Goal: Navigation & Orientation: Find specific page/section

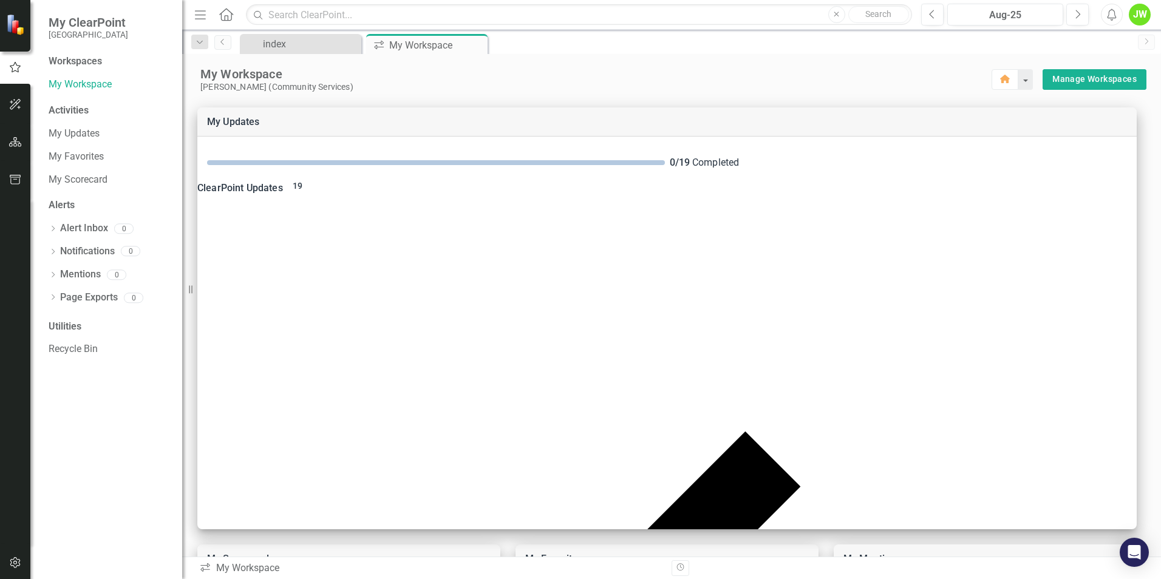
click at [201, 15] on icon "button" at bounding box center [200, 14] width 11 height 9
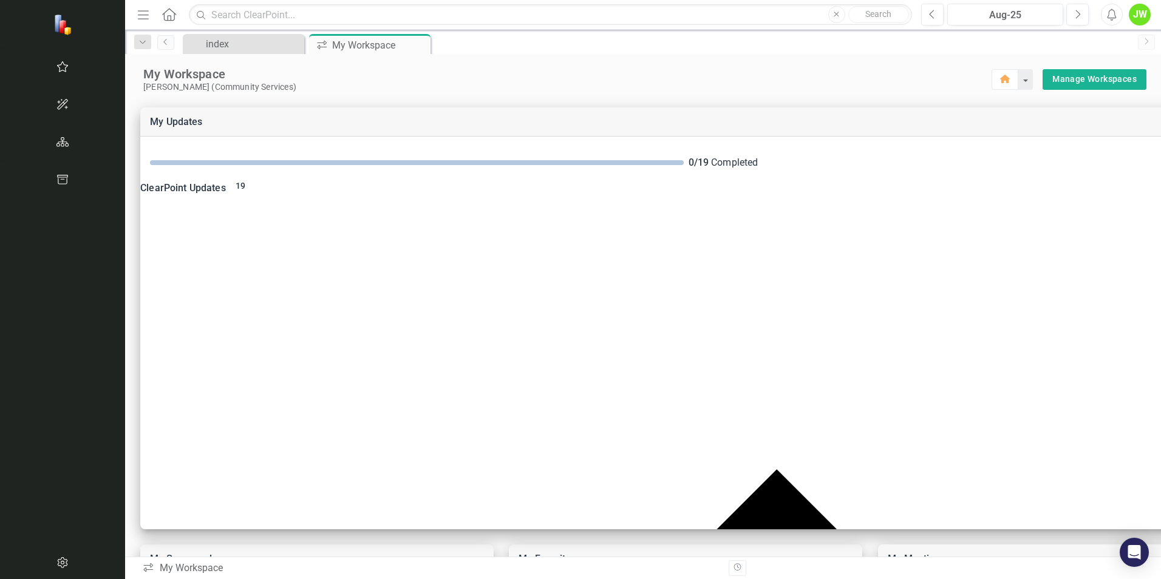
click at [135, 16] on icon "Menu" at bounding box center [143, 14] width 16 height 13
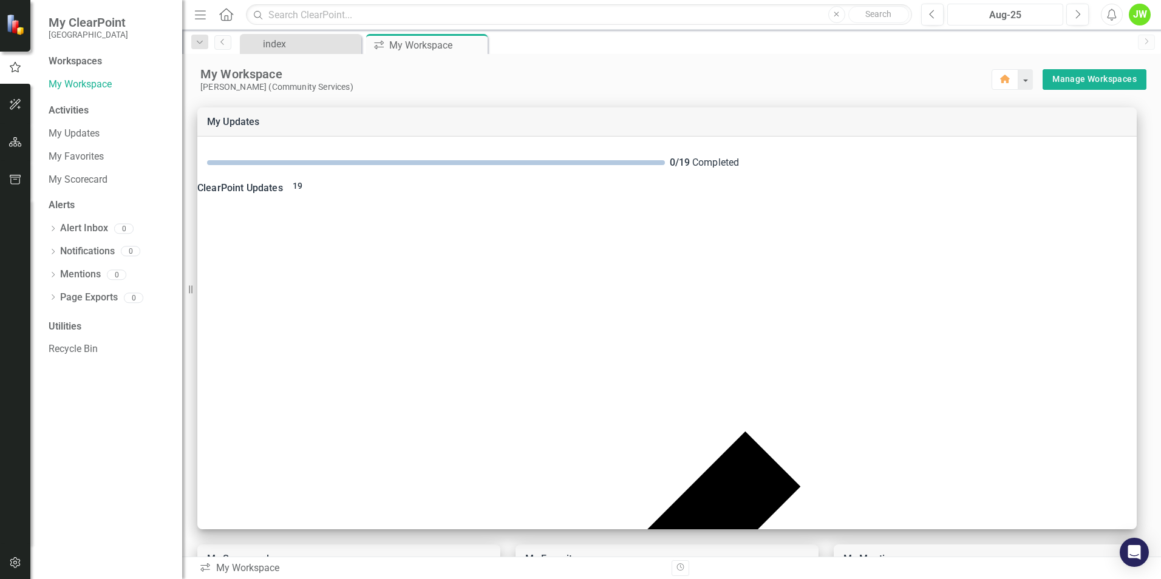
click at [997, 20] on div "Aug-25" at bounding box center [1005, 15] width 107 height 15
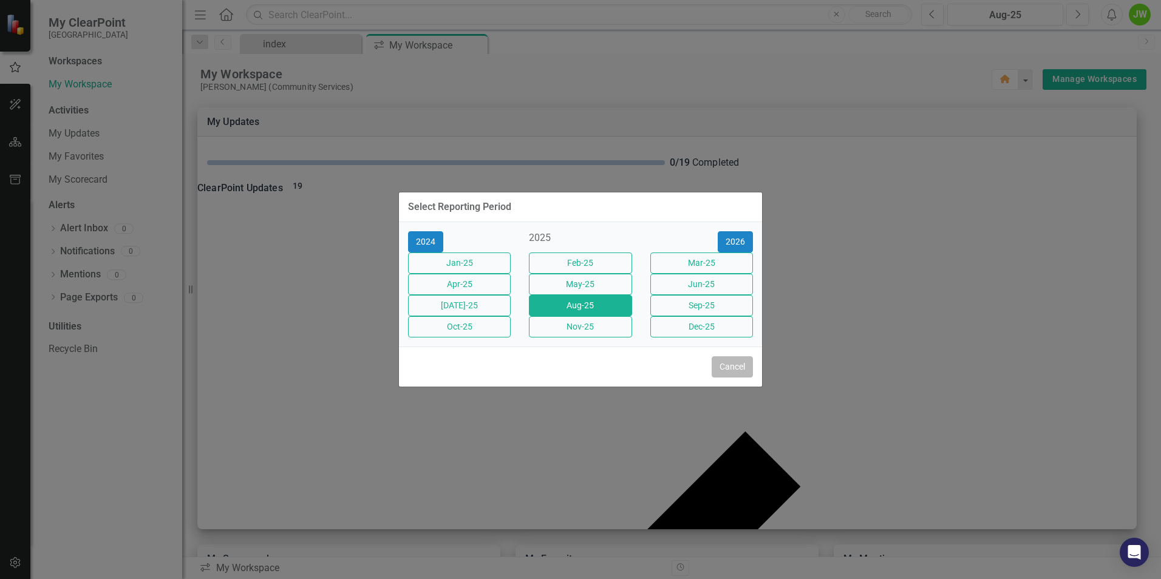
click at [727, 378] on button "Cancel" at bounding box center [732, 366] width 41 height 21
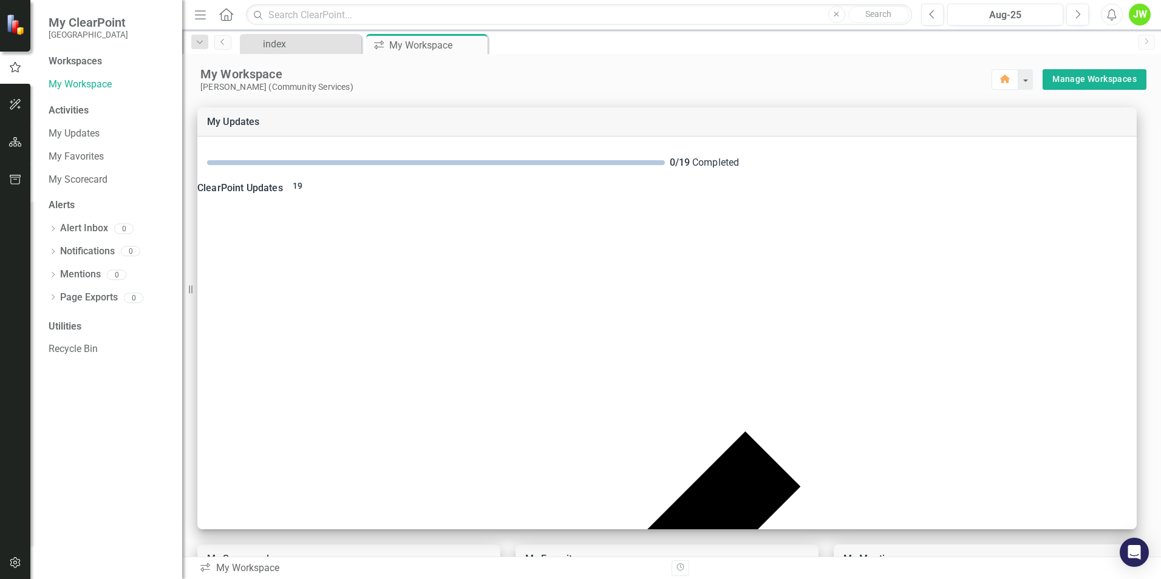
click at [1112, 14] on icon "Alerts" at bounding box center [1111, 15] width 13 height 12
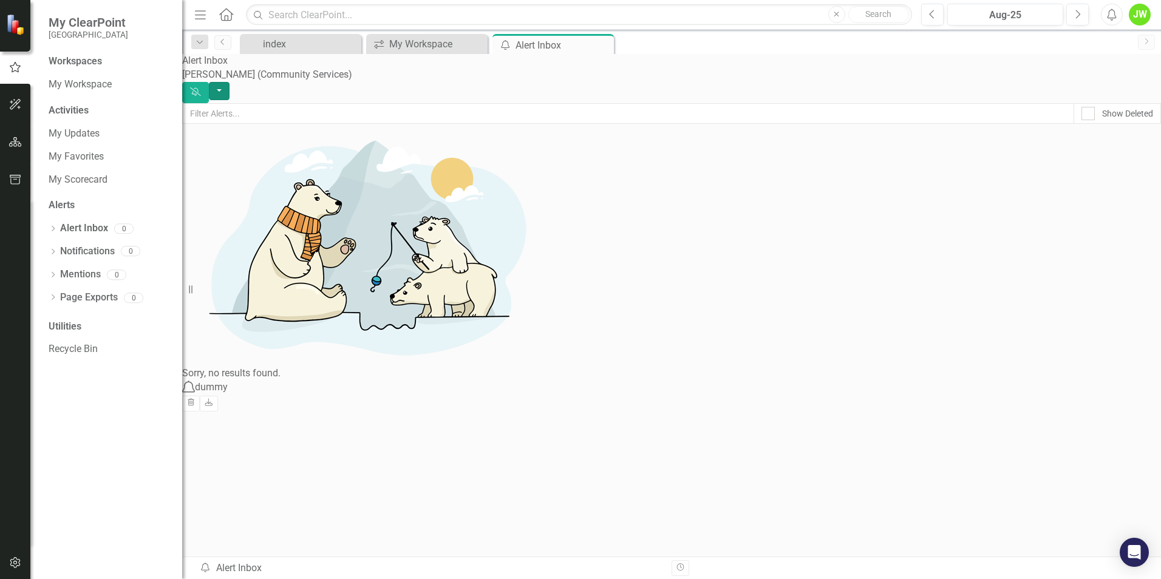
click at [230, 82] on button "button" at bounding box center [219, 91] width 21 height 19
click at [909, 252] on div "Sorry, no results found." at bounding box center [671, 252] width 979 height 257
click at [1142, 10] on div "JW" at bounding box center [1140, 15] width 22 height 22
click at [964, 153] on div "Sorry, no results found." at bounding box center [671, 252] width 979 height 257
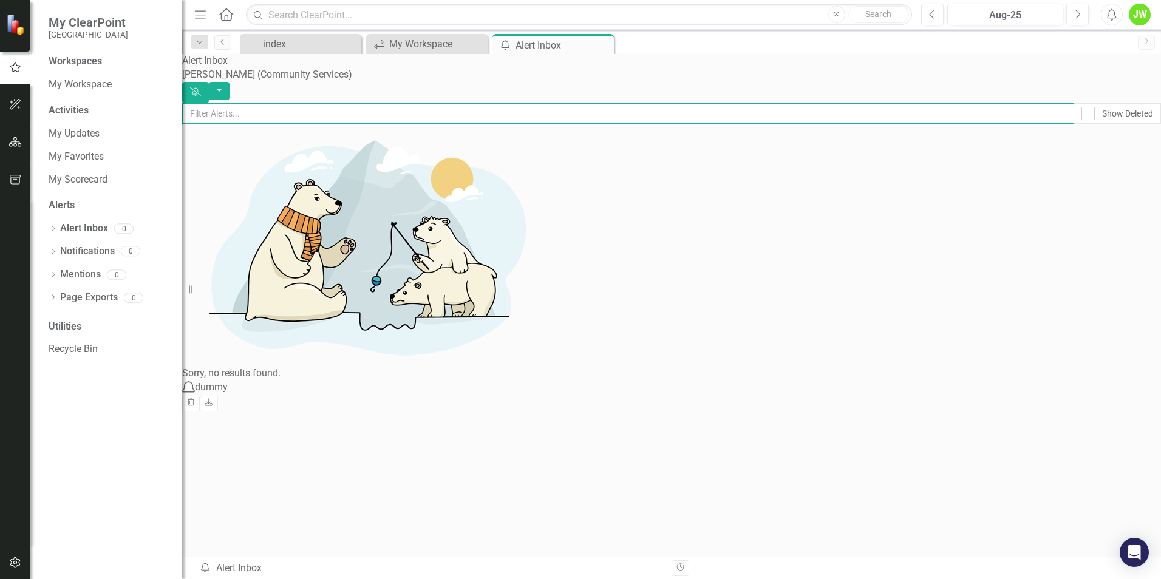
click at [469, 106] on input "text" at bounding box center [628, 113] width 892 height 21
type input "capital"
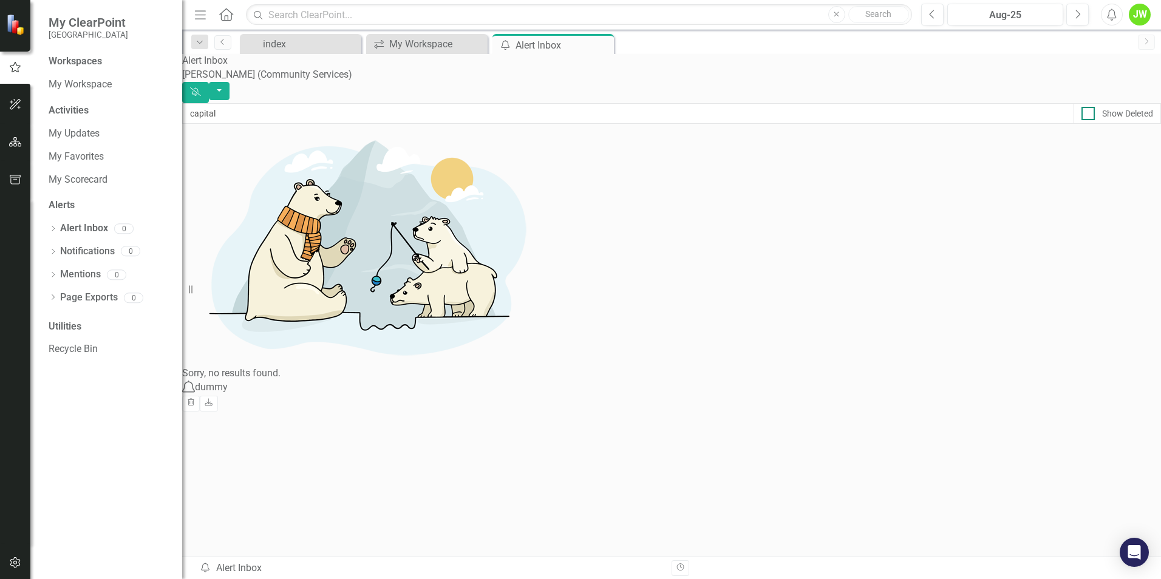
click at [1081, 112] on input "Show Deleted" at bounding box center [1085, 111] width 8 height 8
checkbox input "false"
click at [230, 82] on button "button" at bounding box center [219, 91] width 21 height 19
click at [831, 80] on div "[PERSON_NAME] (Community Services)" at bounding box center [671, 75] width 979 height 14
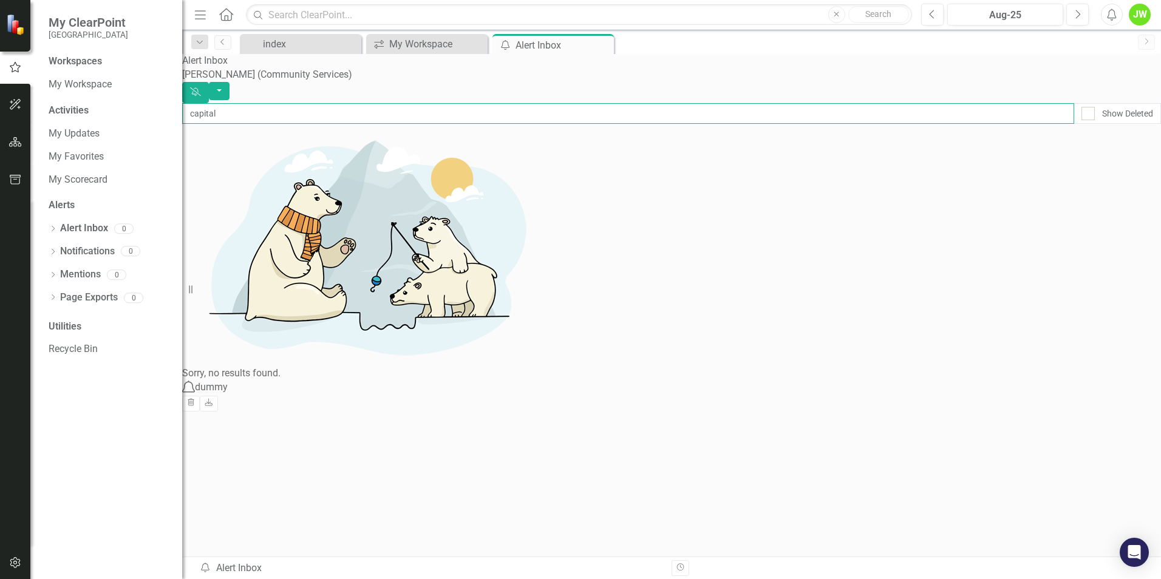
drag, startPoint x: 258, startPoint y: 109, endPoint x: -15, endPoint y: 98, distance: 273.5
click at [0, 98] on html "My ClearPoint Miami Gardens Workspaces My Workspace Activities My Updates My Fa…" at bounding box center [580, 289] width 1161 height 579
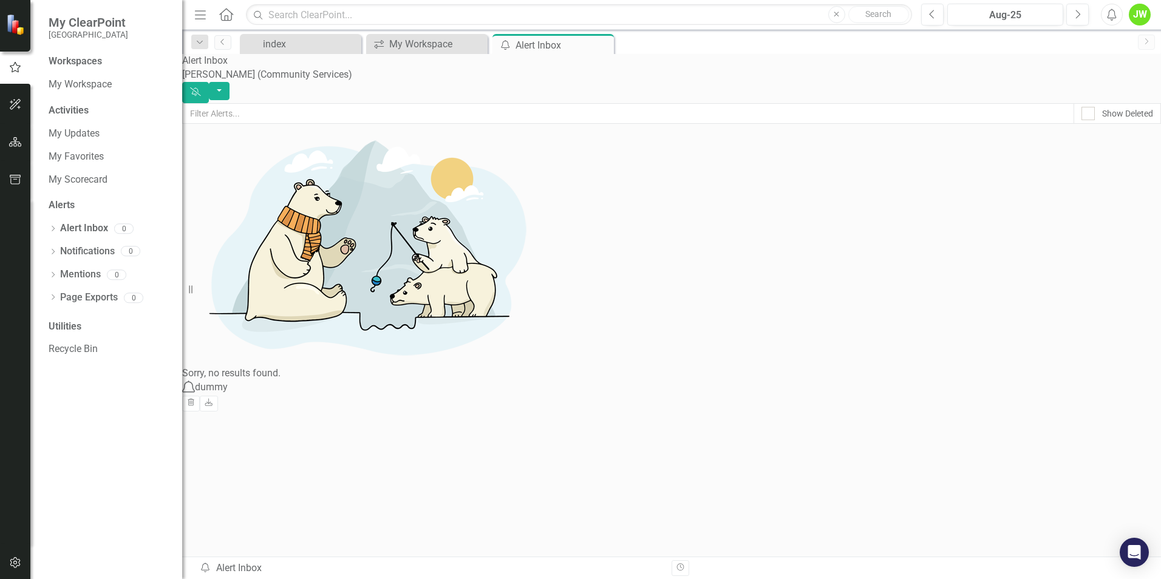
click at [446, 254] on div "Sorry, no results found." at bounding box center [671, 252] width 979 height 257
click at [310, 410] on div "Notification dummy Trash Download" at bounding box center [246, 395] width 128 height 29
click at [80, 111] on div "Activities" at bounding box center [109, 111] width 121 height 14
click at [19, 141] on icon "button" at bounding box center [15, 142] width 13 height 10
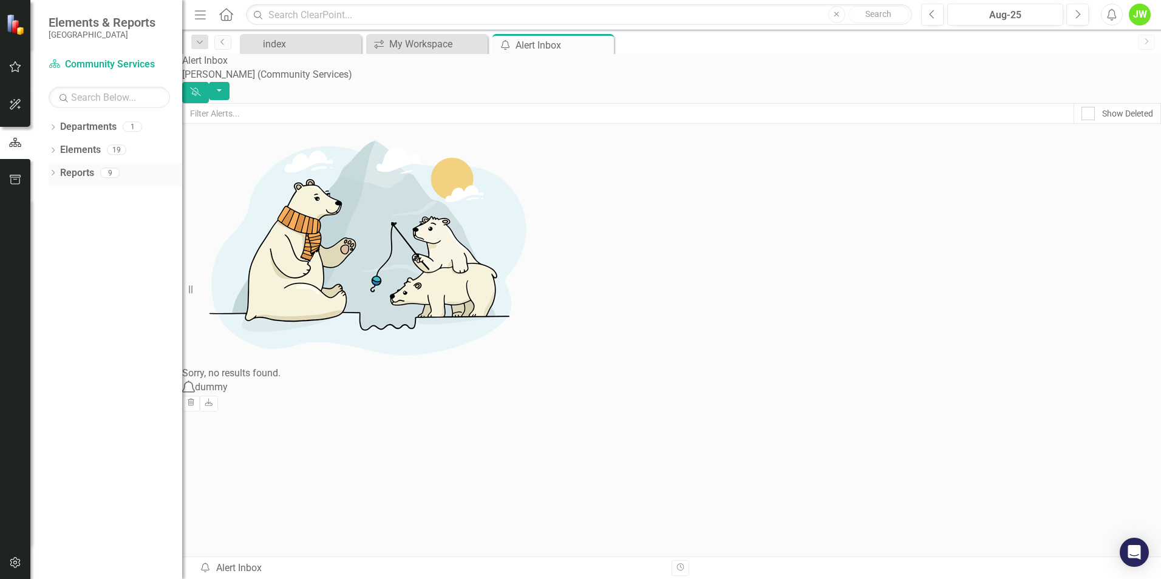
click at [60, 174] on div "Dropdown Reports 9" at bounding box center [116, 174] width 134 height 23
click at [56, 172] on icon "Dropdown" at bounding box center [53, 174] width 9 height 7
click at [91, 195] on link "Department Departments" at bounding box center [83, 195] width 73 height 14
click at [44, 195] on icon "Dropdown" at bounding box center [40, 195] width 9 height 7
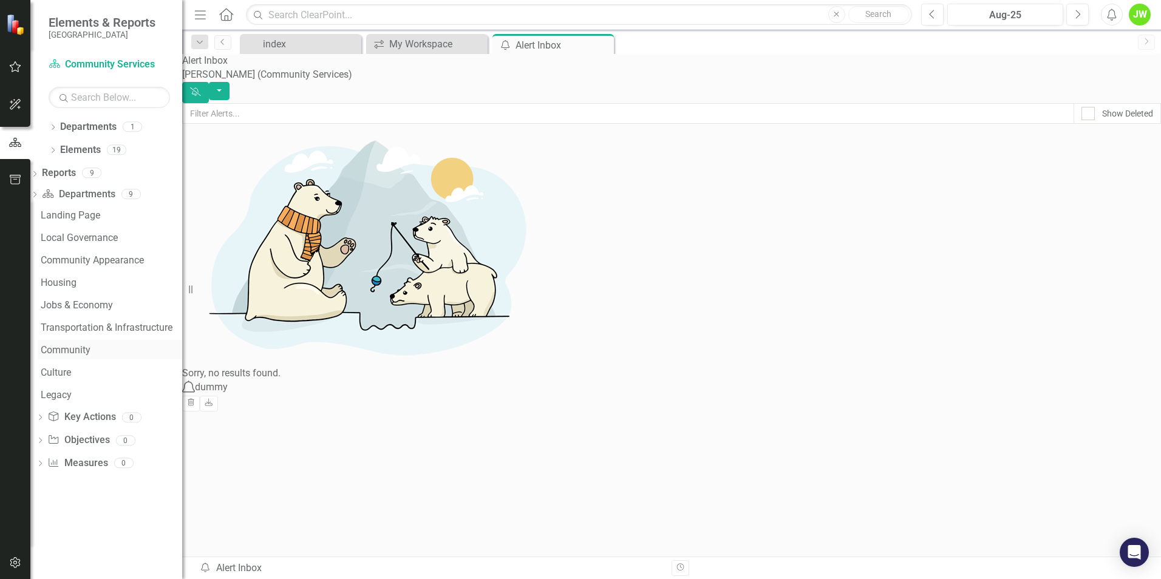
click at [90, 350] on div "Community" at bounding box center [111, 350] width 141 height 11
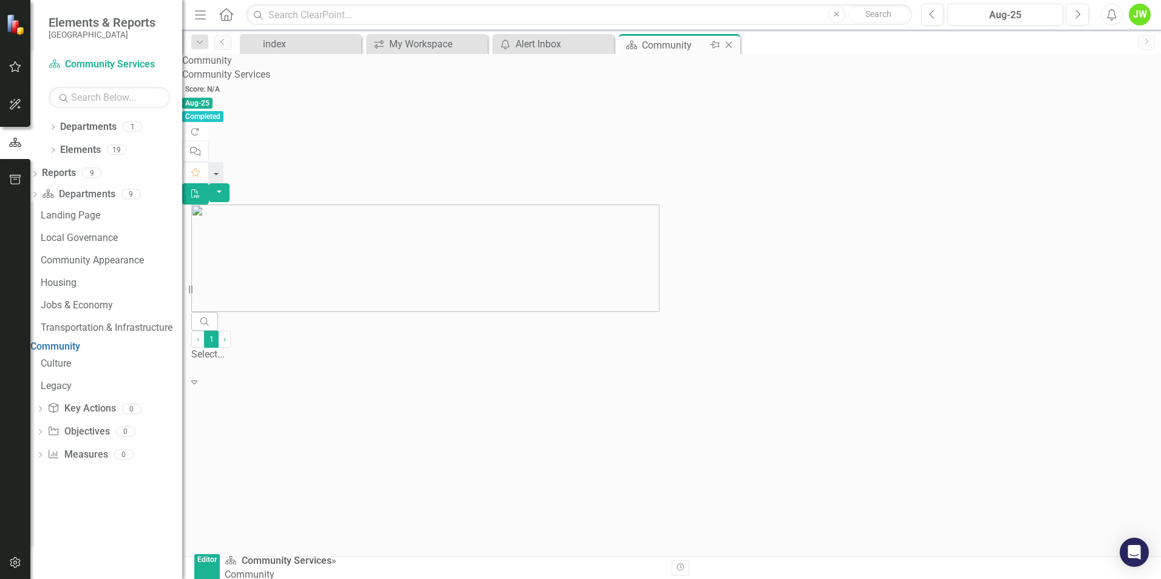
click at [734, 46] on icon "Close" at bounding box center [729, 45] width 12 height 10
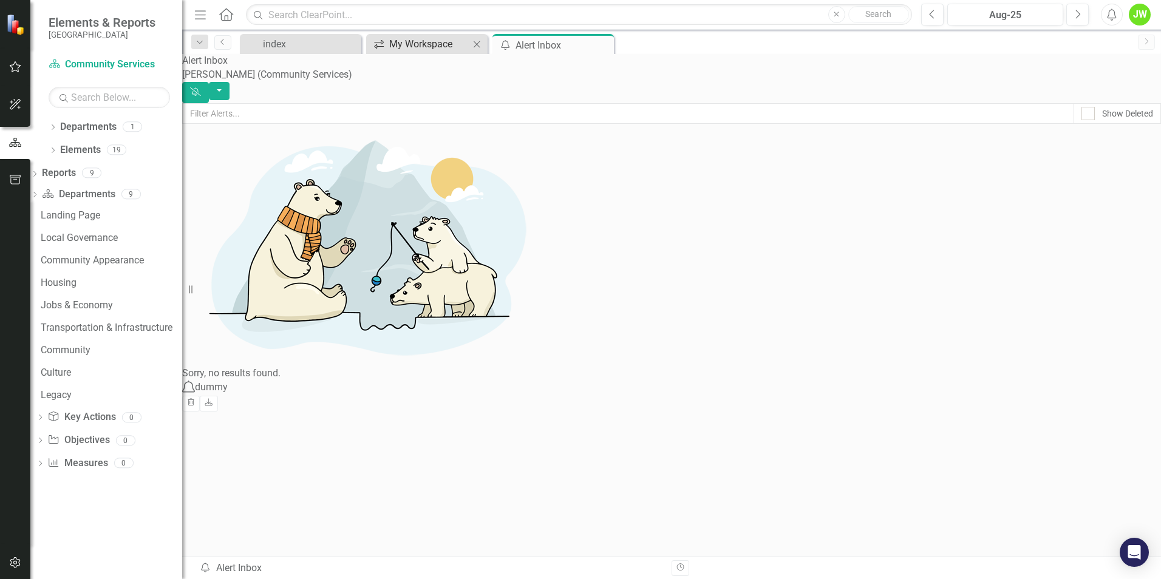
click at [430, 43] on div "My Workspace" at bounding box center [429, 43] width 80 height 15
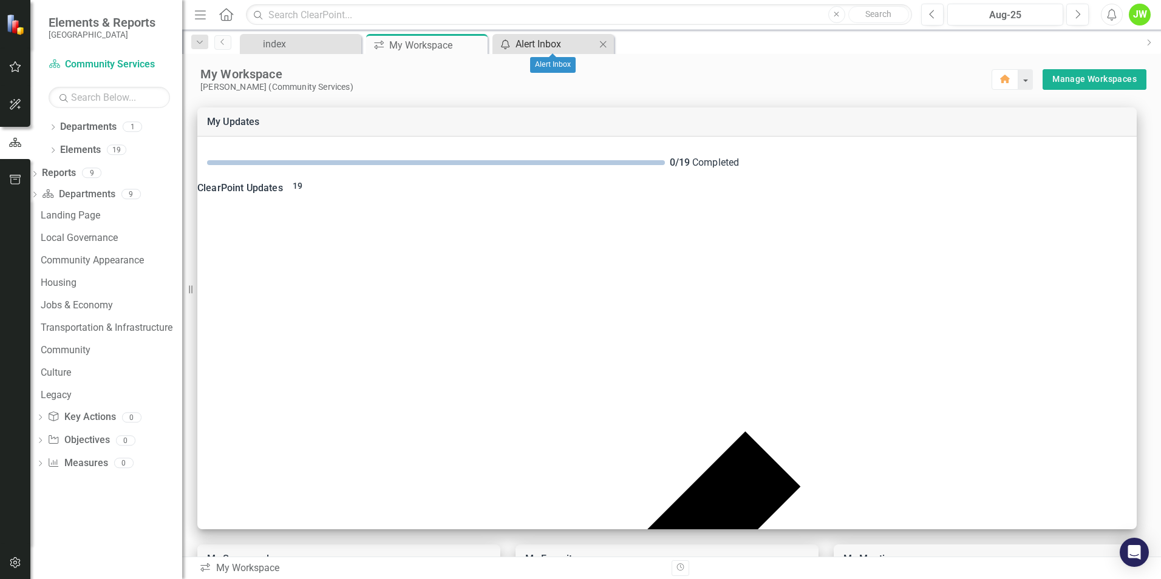
click at [565, 47] on div "Alert Inbox" at bounding box center [556, 43] width 80 height 15
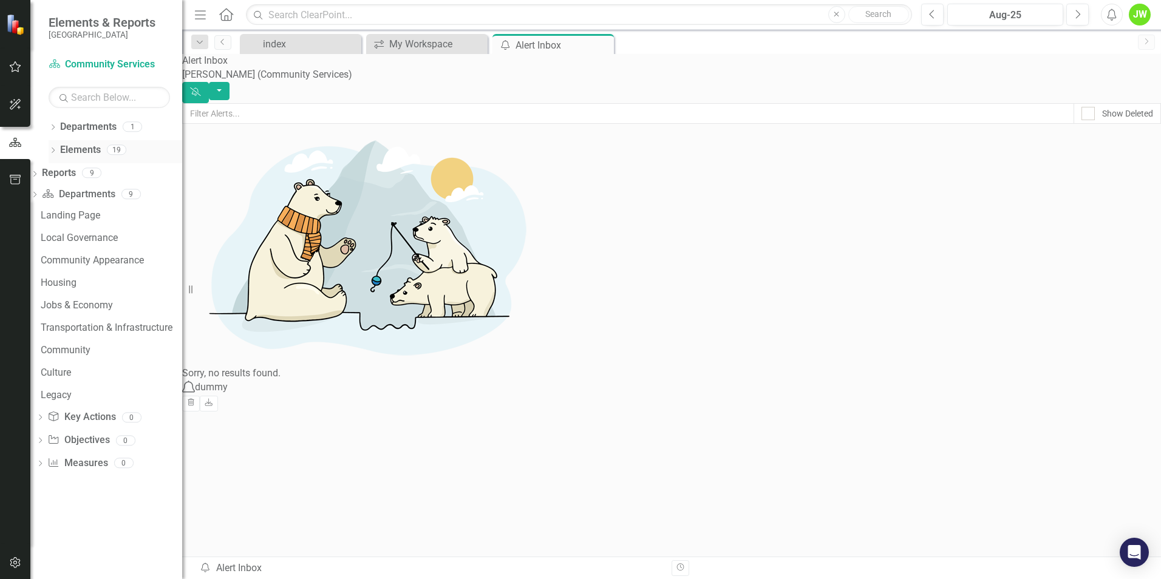
click at [58, 151] on div "Dropdown Elements 19" at bounding box center [116, 151] width 134 height 23
click at [56, 151] on icon "Dropdown" at bounding box center [53, 151] width 9 height 7
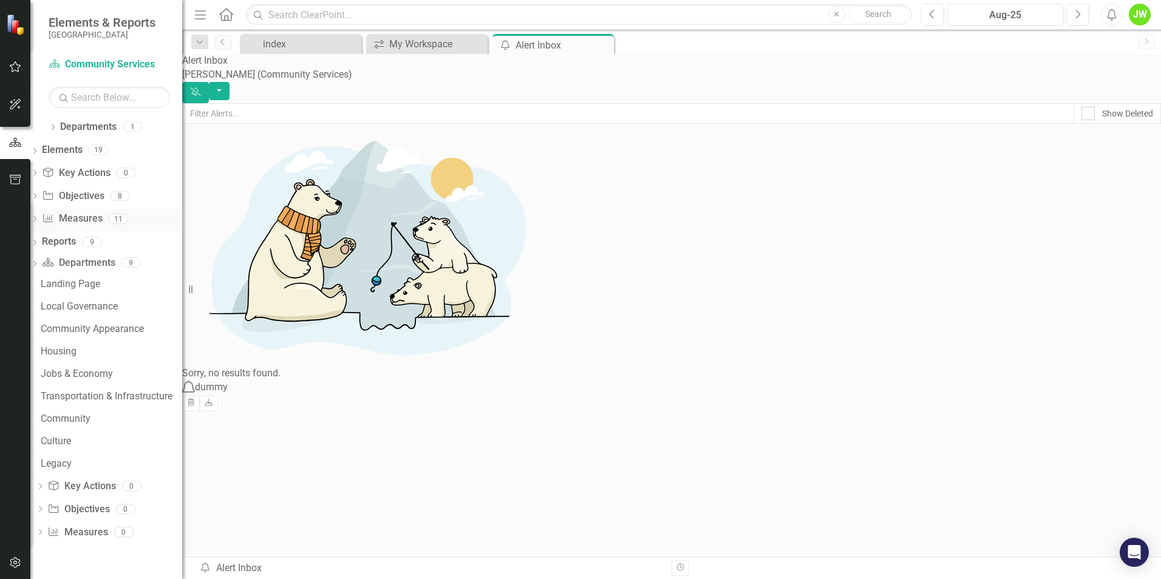
click at [102, 220] on link "Measure Measures" at bounding box center [72, 219] width 60 height 14
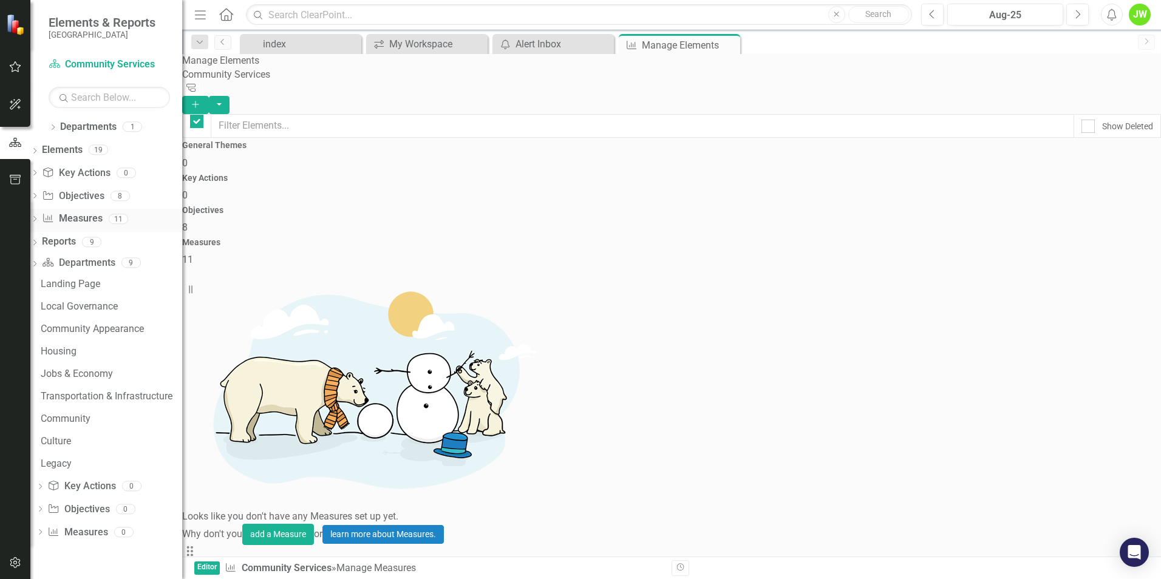
checkbox input "false"
click at [13, 62] on icon "button" at bounding box center [15, 67] width 13 height 10
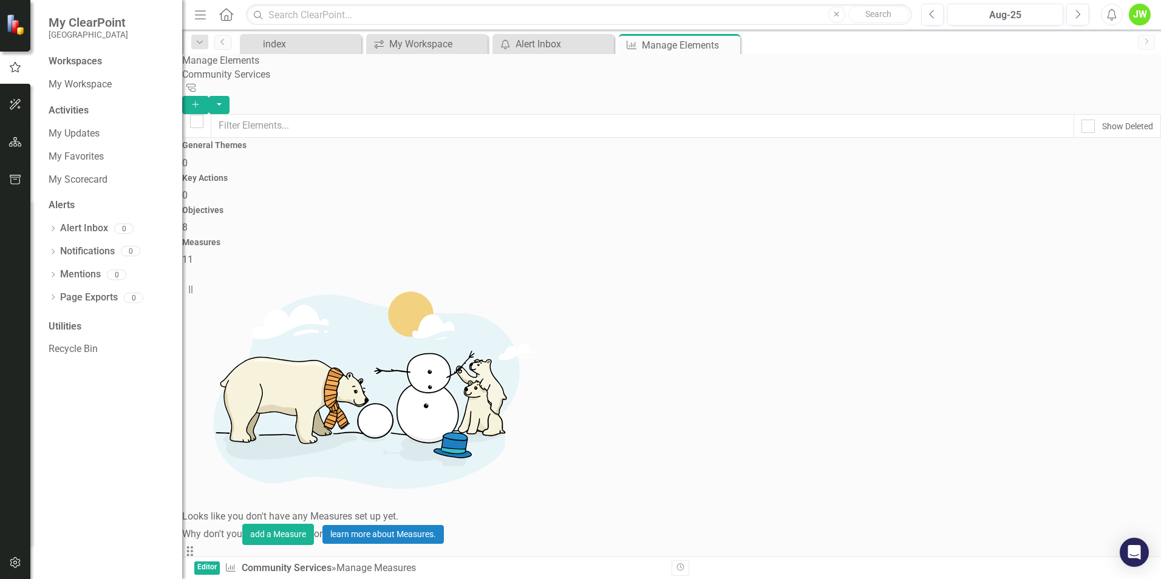
scroll to position [0, 0]
click at [449, 46] on div "My Workspace" at bounding box center [429, 43] width 80 height 15
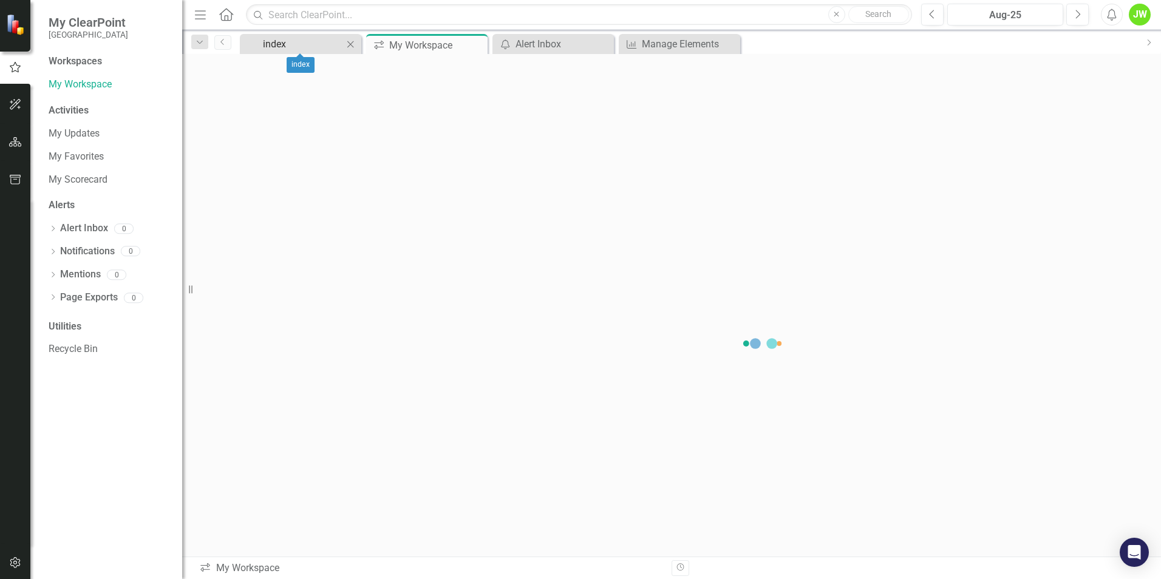
click at [273, 44] on div "index" at bounding box center [303, 43] width 80 height 15
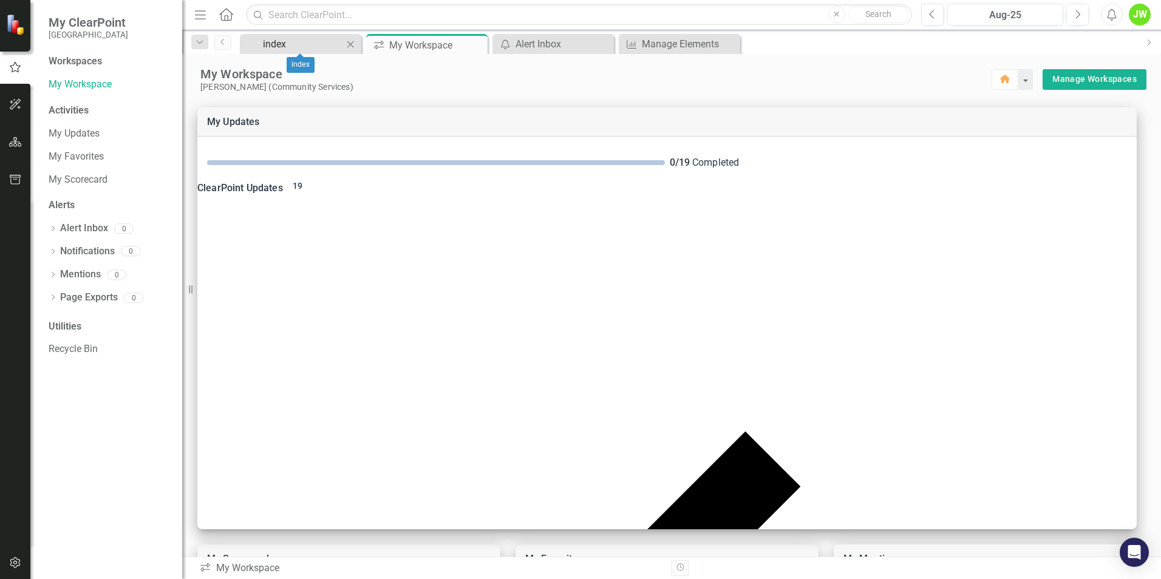
click at [329, 44] on div "index" at bounding box center [303, 43] width 80 height 15
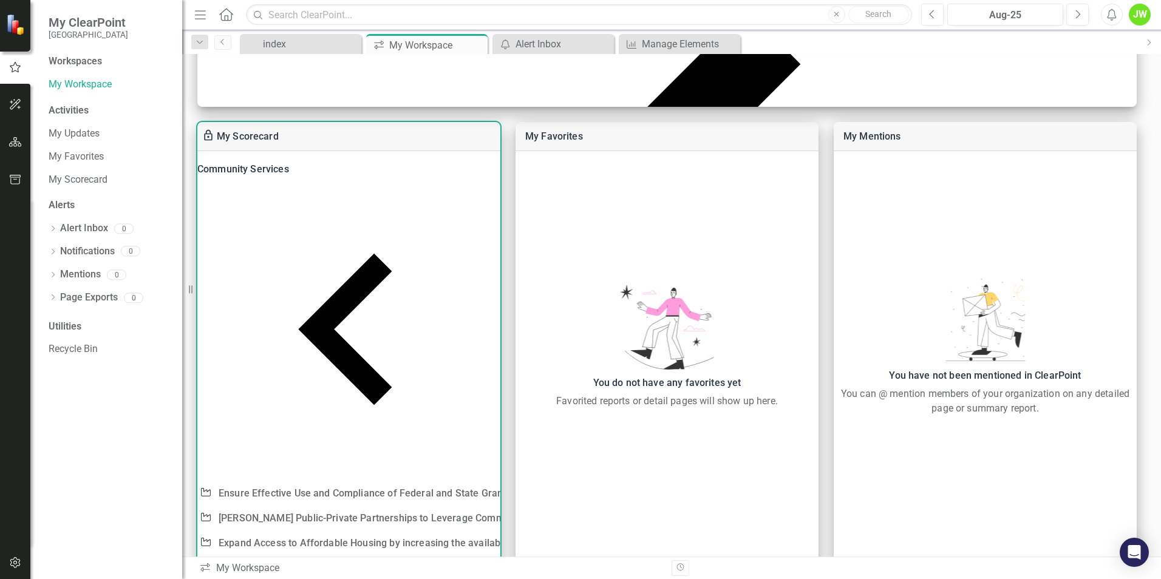
scroll to position [425, 0]
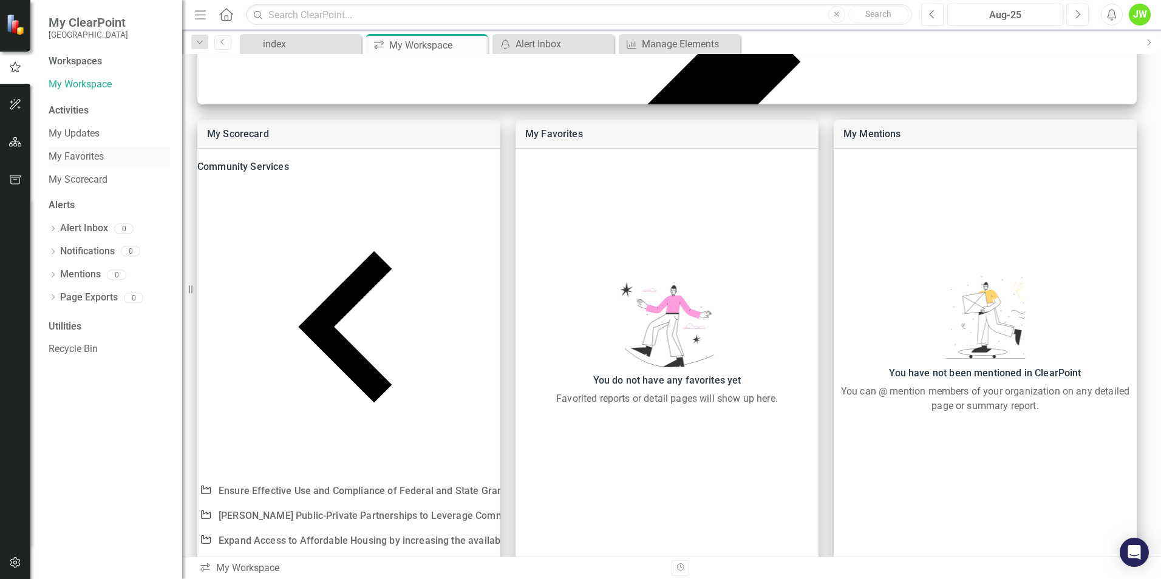
click at [68, 153] on link "My Favorites" at bounding box center [109, 157] width 121 height 14
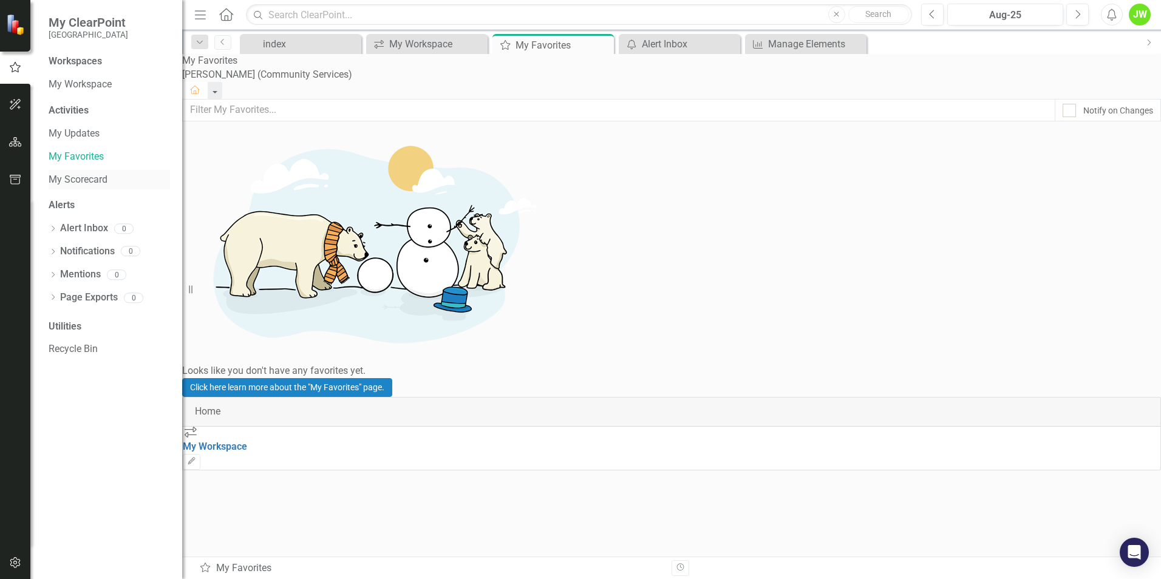
click at [94, 184] on link "My Scorecard" at bounding box center [109, 180] width 121 height 14
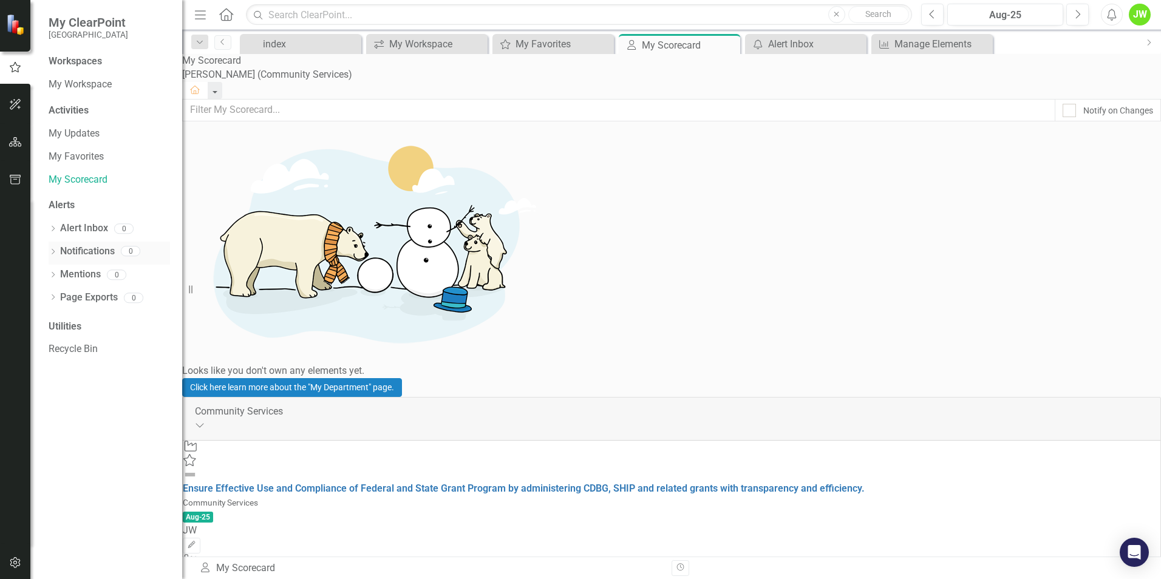
click at [98, 254] on link "Notifications" at bounding box center [87, 252] width 55 height 14
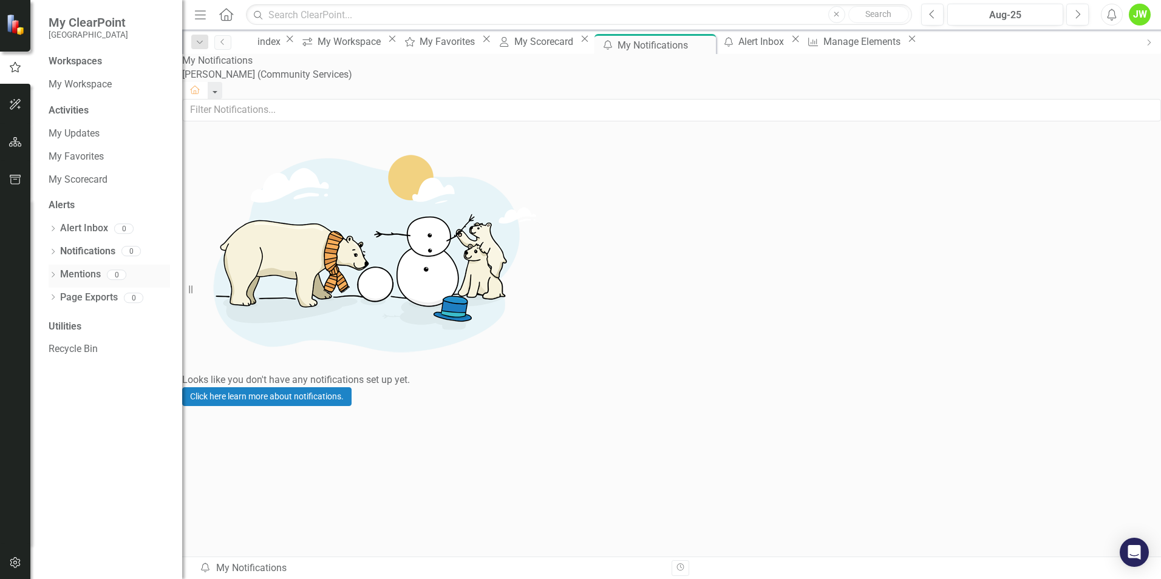
click at [69, 279] on link "Mentions" at bounding box center [80, 275] width 41 height 14
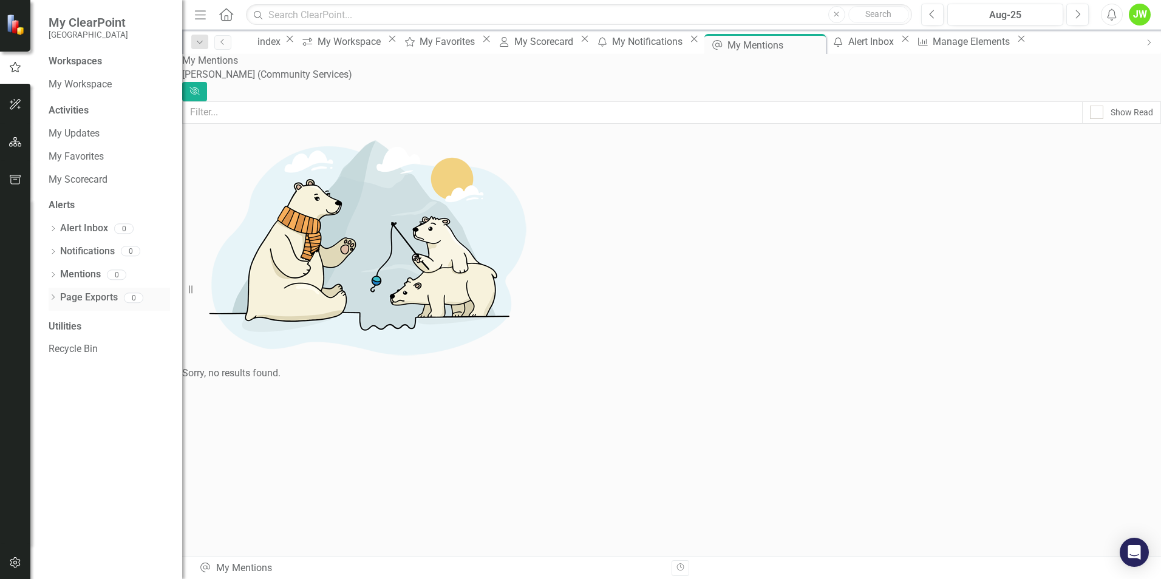
click at [80, 298] on link "Page Exports" at bounding box center [89, 298] width 58 height 14
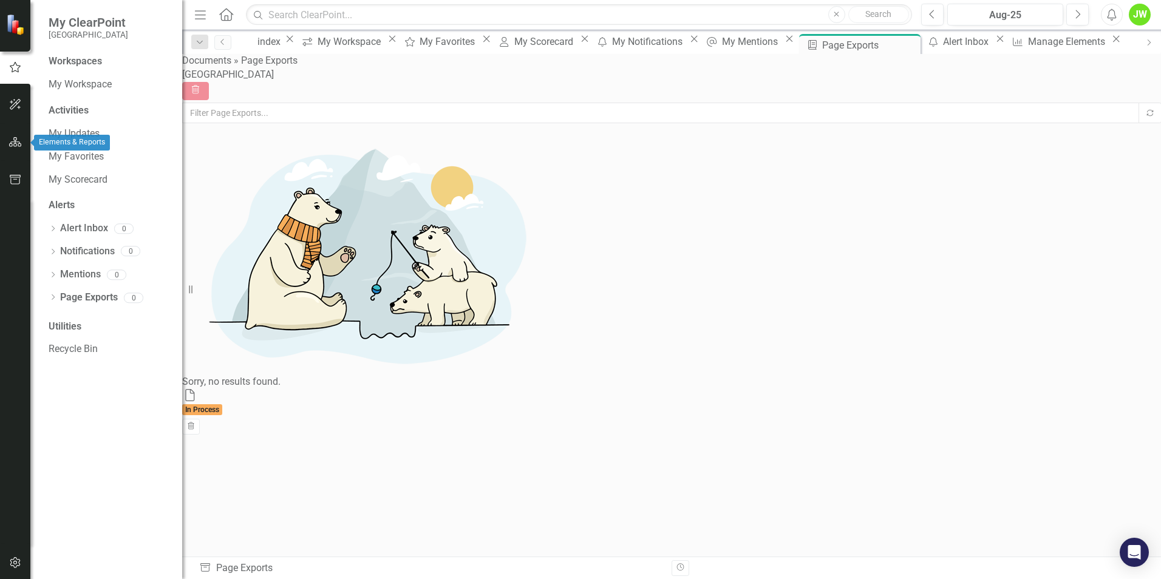
click at [12, 146] on icon "button" at bounding box center [15, 142] width 13 height 10
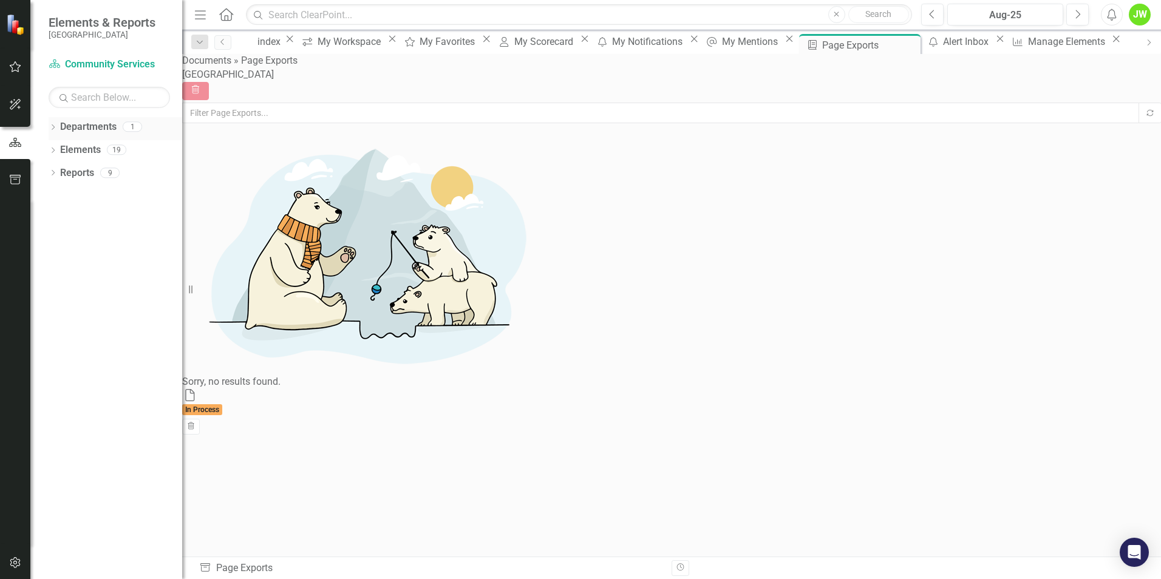
click at [55, 129] on icon "Dropdown" at bounding box center [53, 128] width 9 height 7
click at [510, 40] on icon "My Scorecard" at bounding box center [504, 42] width 12 height 10
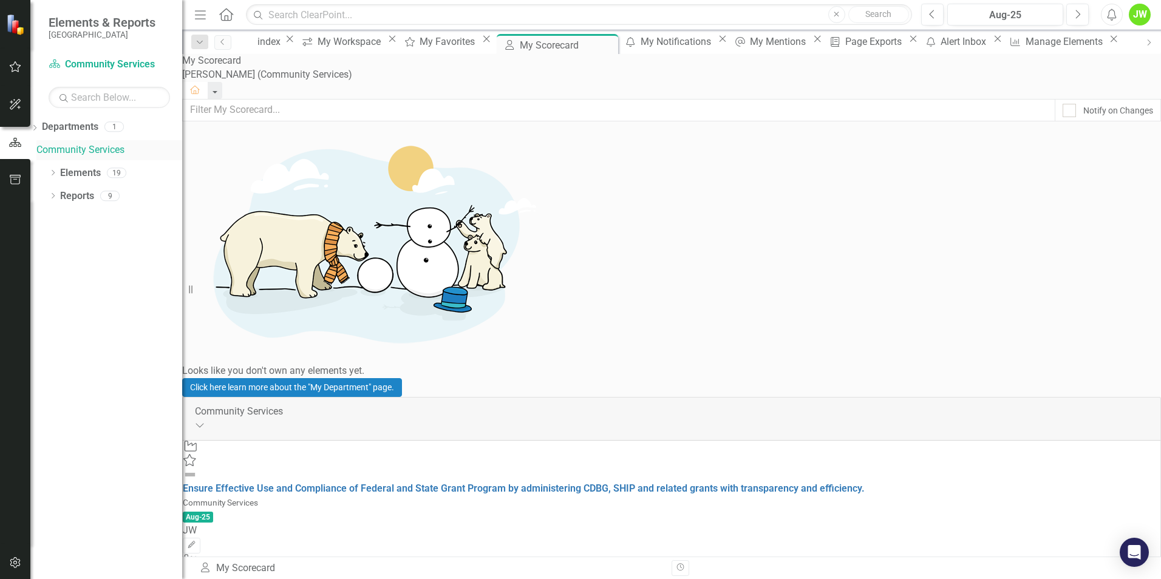
click at [112, 152] on link "Community Services" at bounding box center [109, 150] width 146 height 14
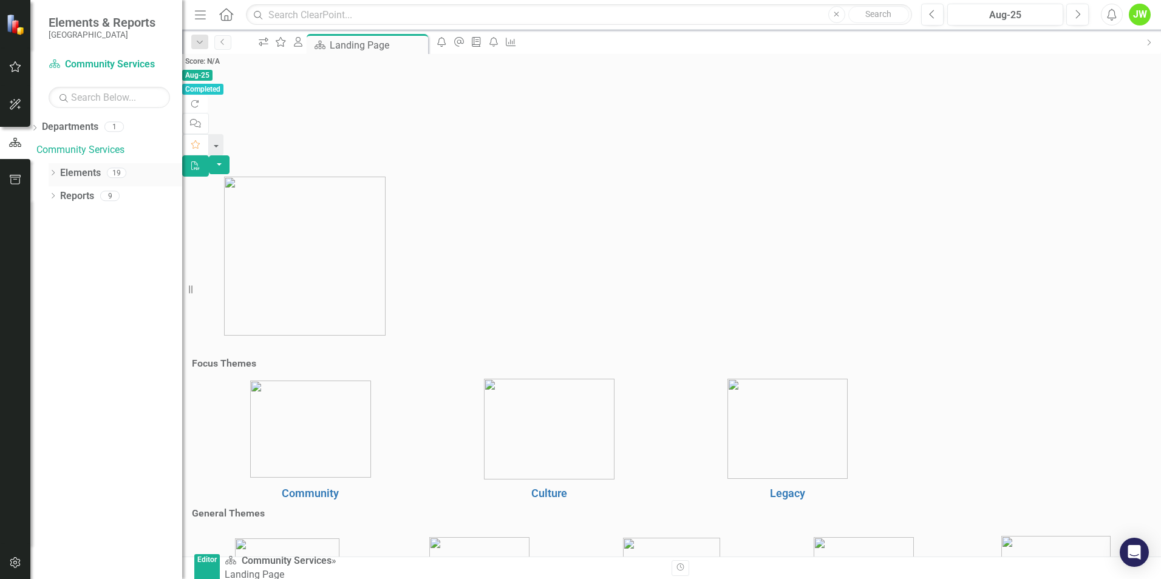
click at [53, 175] on icon at bounding box center [53, 172] width 3 height 5
click at [39, 242] on icon "Dropdown" at bounding box center [34, 243] width 9 height 7
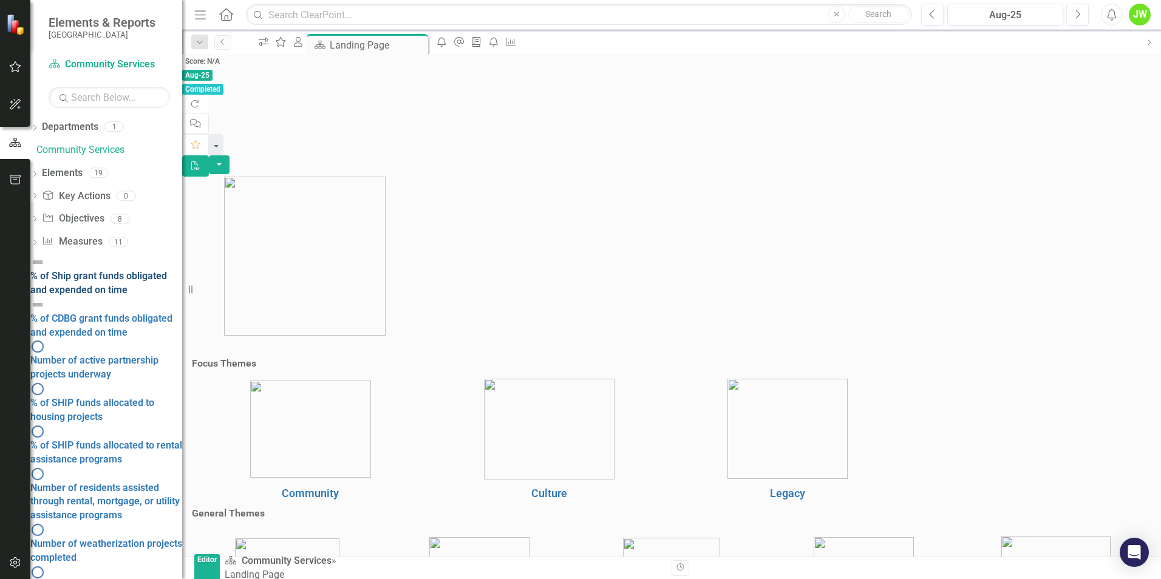
click at [122, 270] on div "% of Ship grant funds obligated and expended on time" at bounding box center [106, 284] width 152 height 28
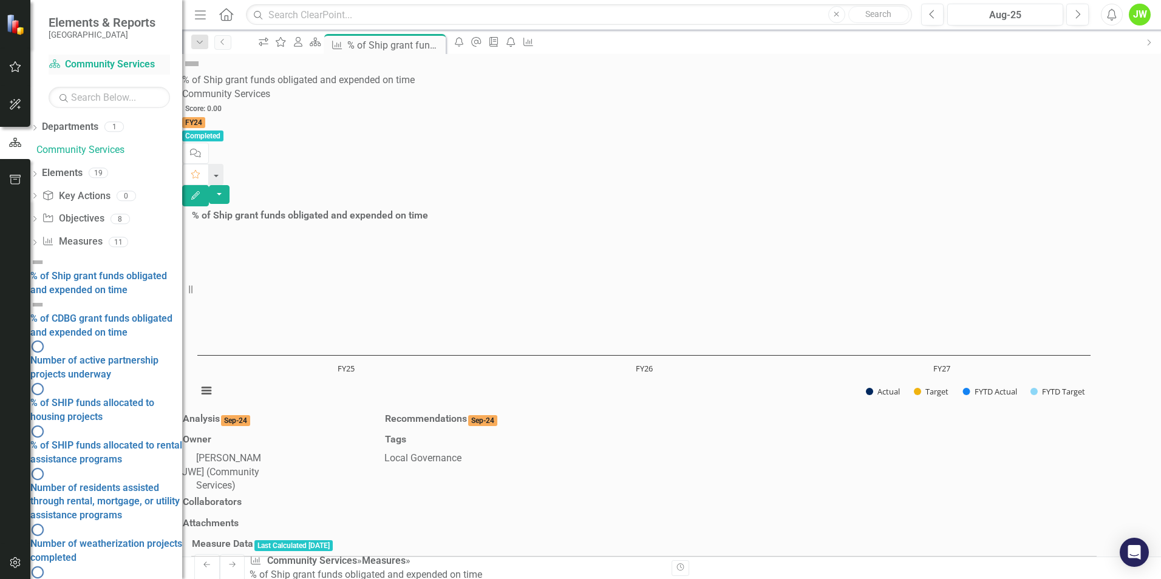
click at [104, 60] on link "Department Community Services" at bounding box center [109, 65] width 121 height 14
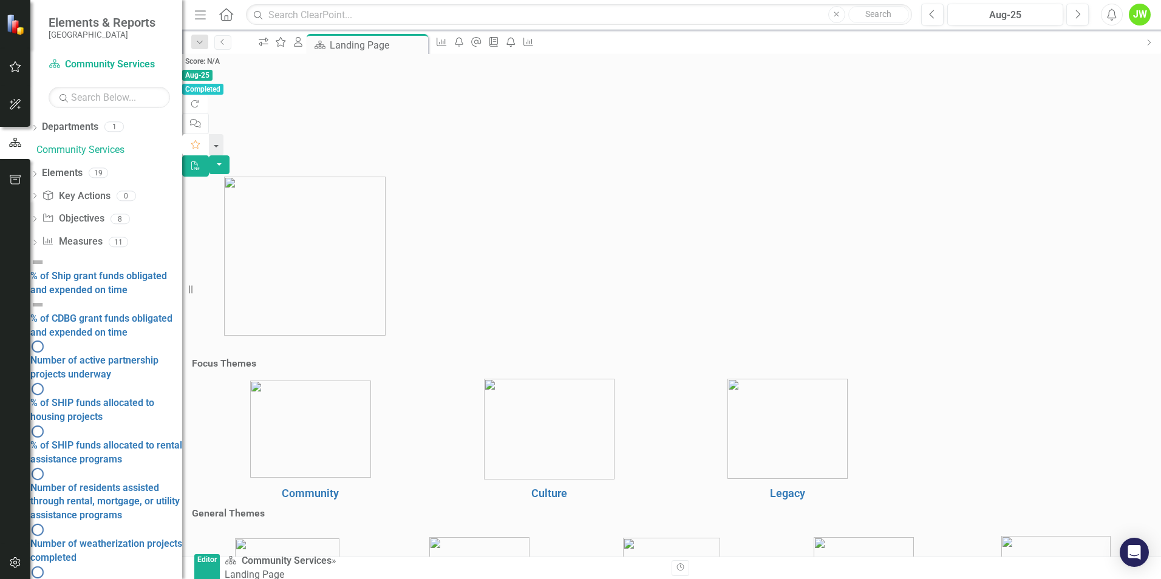
click at [200, 140] on icon "button" at bounding box center [195, 144] width 9 height 9
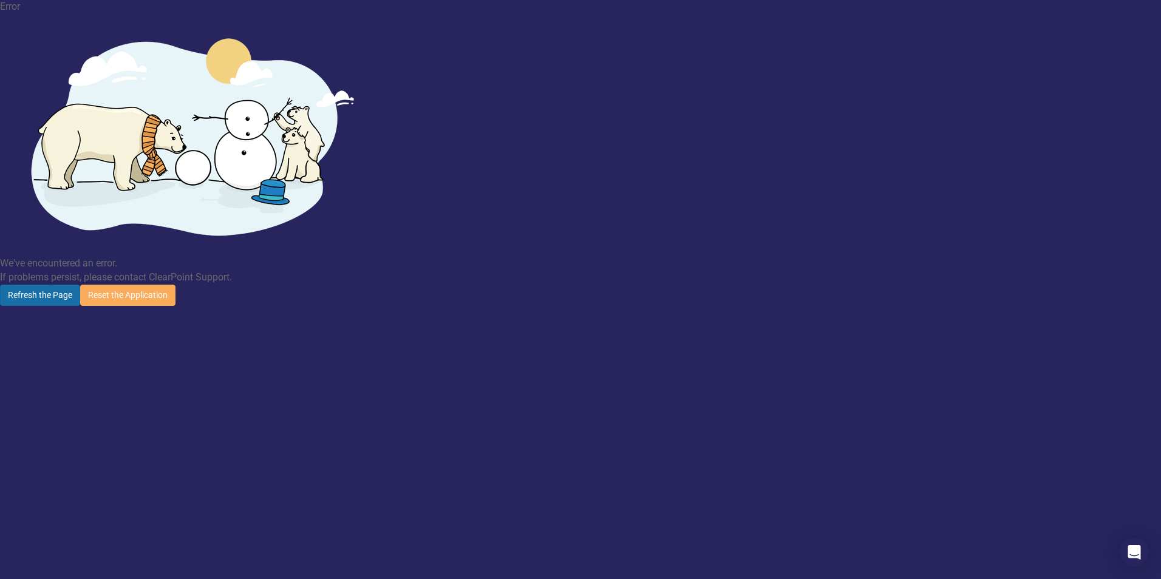
click at [80, 285] on button "Refresh the Page" at bounding box center [40, 295] width 80 height 21
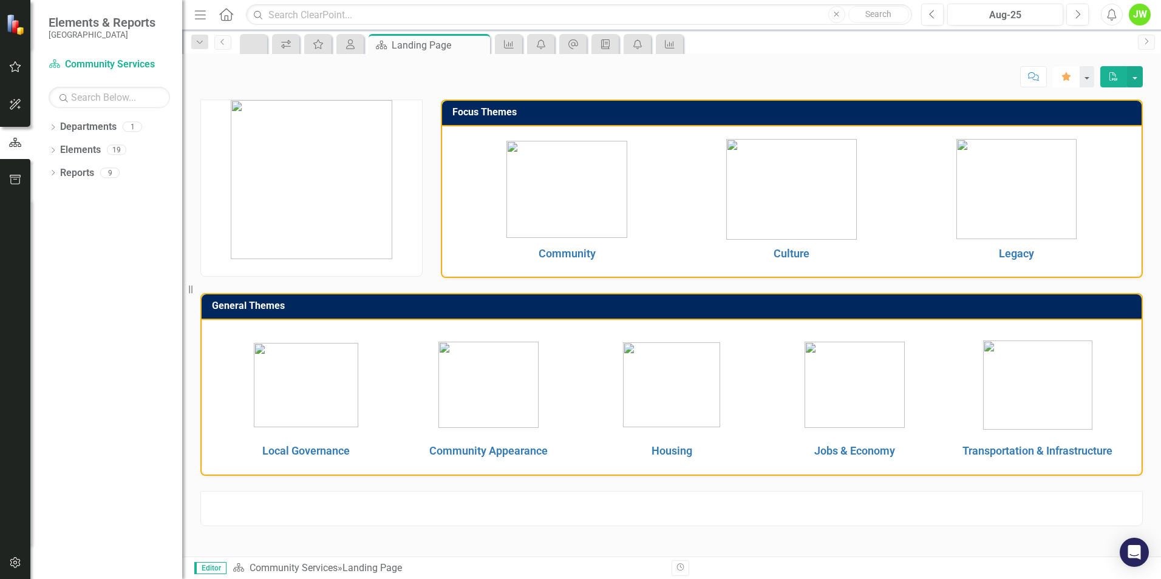
click at [1068, 80] on icon "Favorite" at bounding box center [1066, 76] width 11 height 9
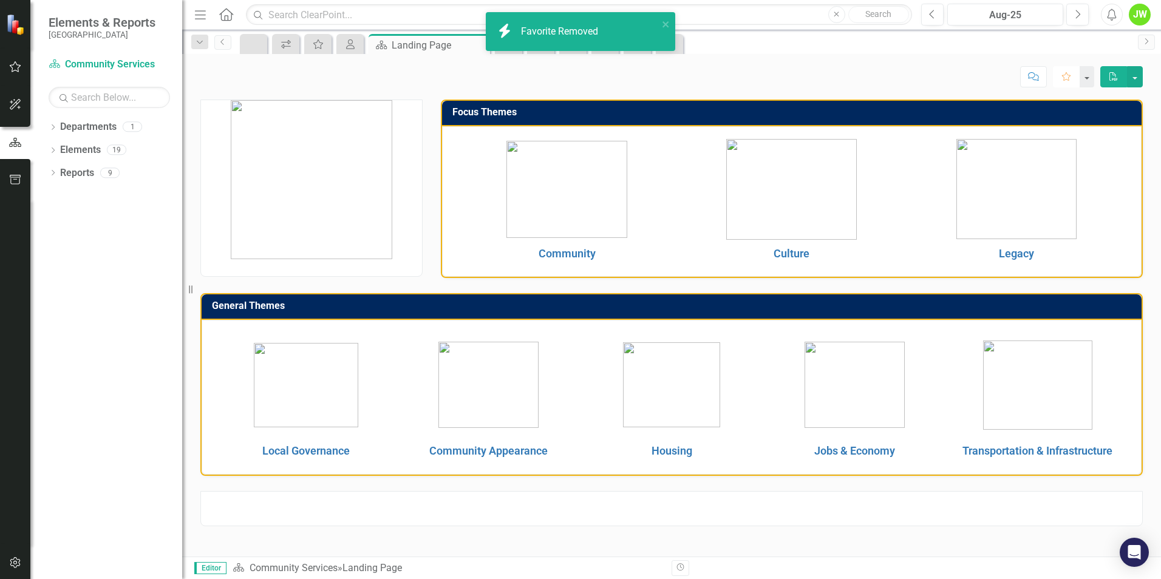
click at [1063, 77] on icon "Favorite" at bounding box center [1066, 76] width 11 height 9
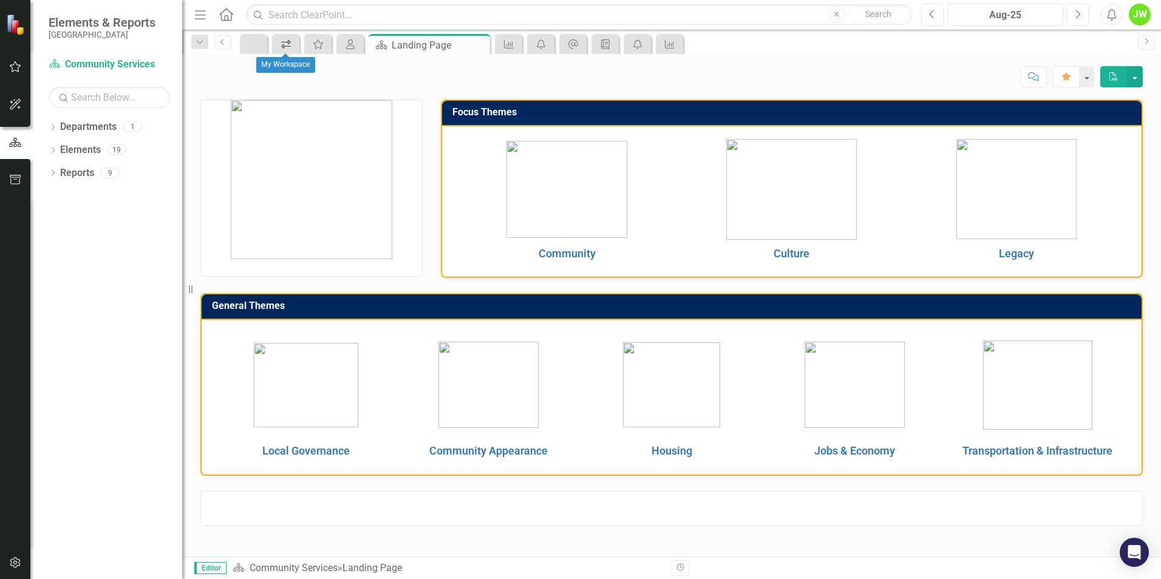
click at [284, 44] on icon "icon.workspace" at bounding box center [286, 44] width 12 height 10
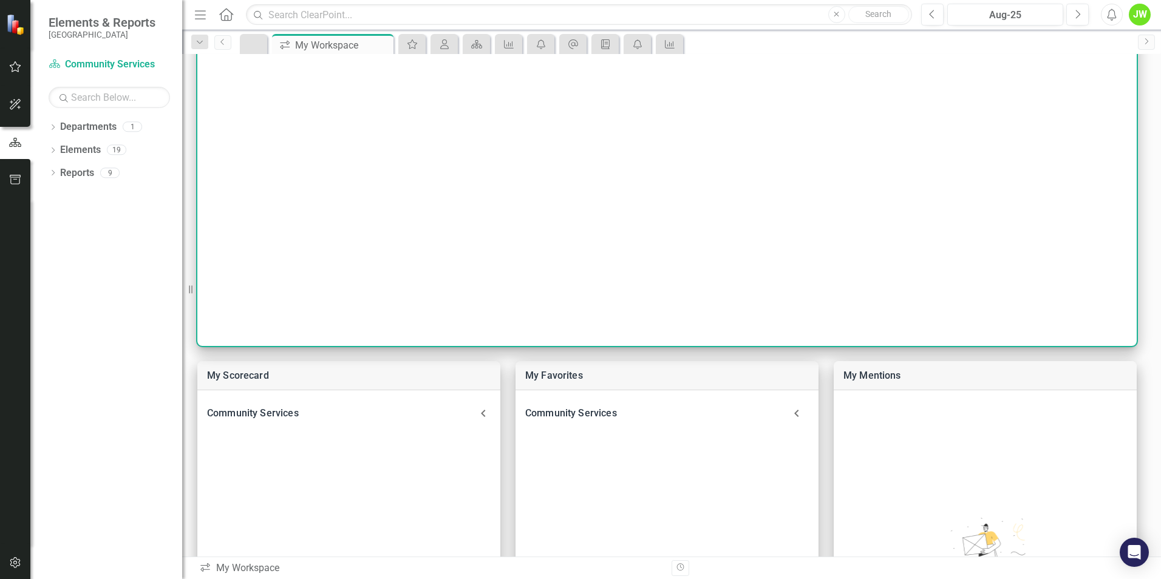
scroll to position [304, 0]
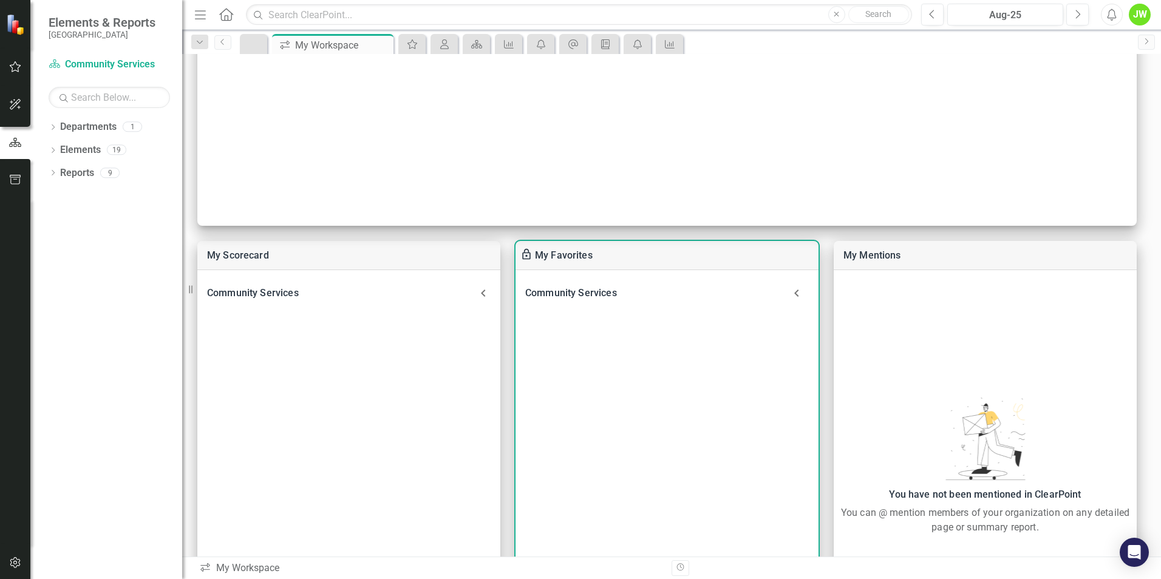
click at [797, 296] on icon at bounding box center [797, 293] width 24 height 24
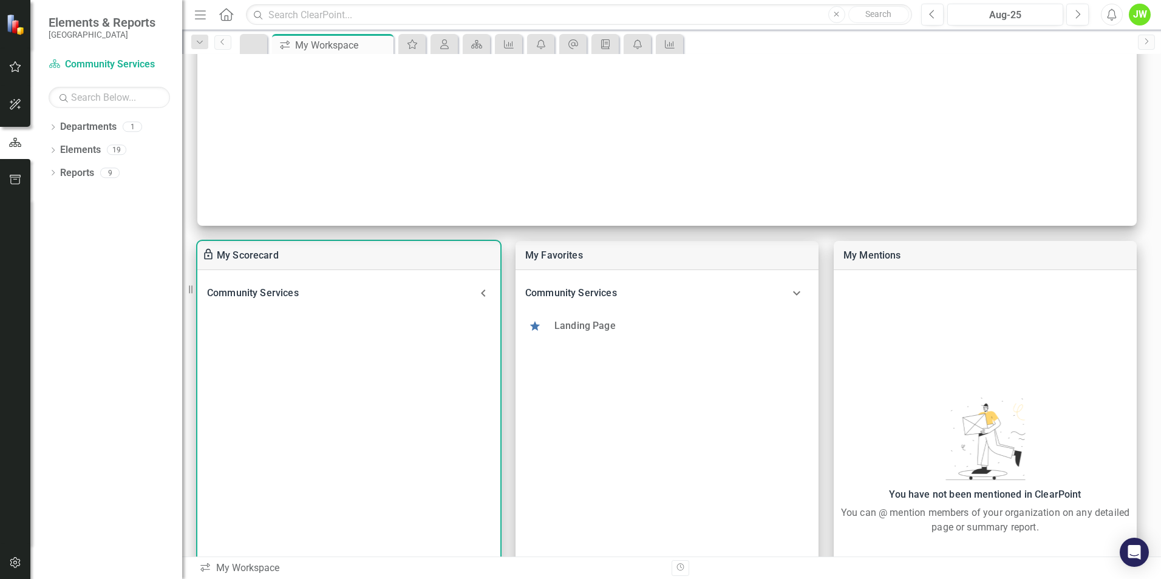
click at [492, 293] on Services-header "Community Services" at bounding box center [348, 293] width 303 height 27
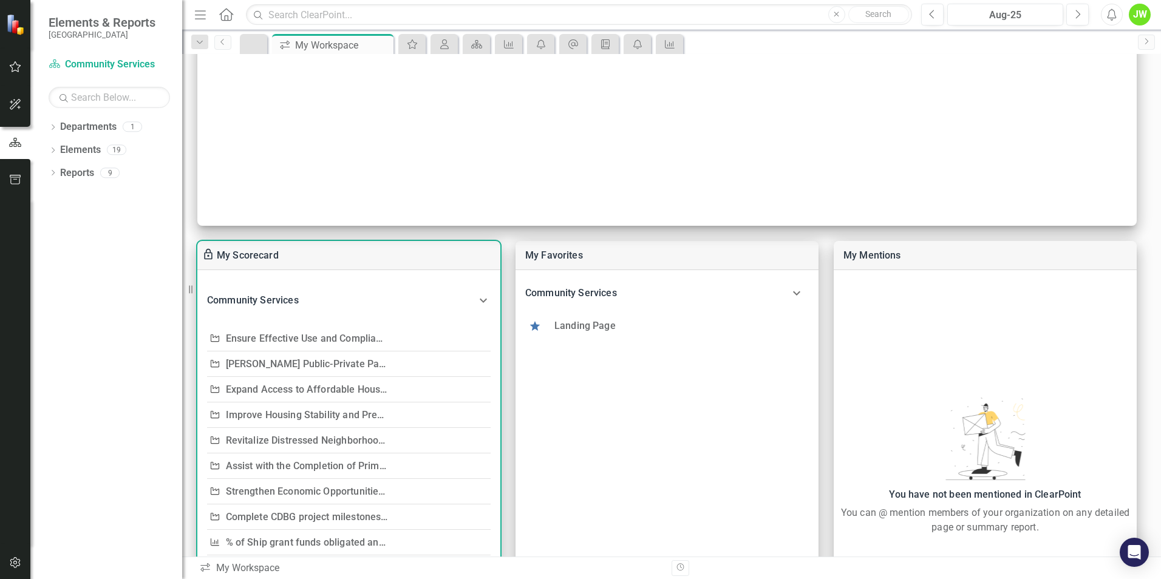
click at [486, 294] on Services-header "Community Services" at bounding box center [348, 300] width 303 height 41
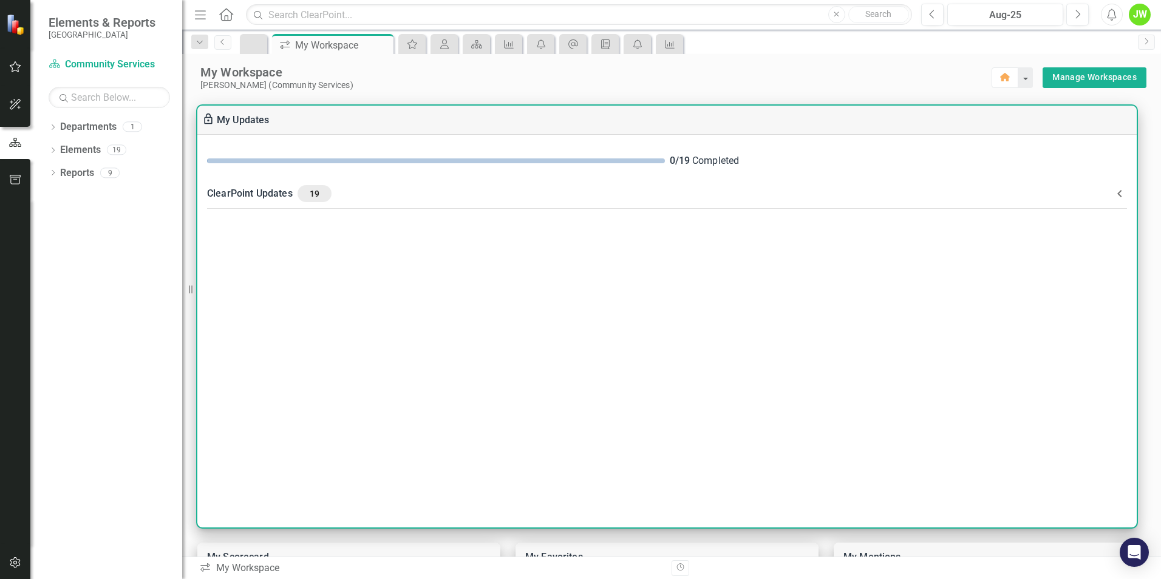
scroll to position [0, 0]
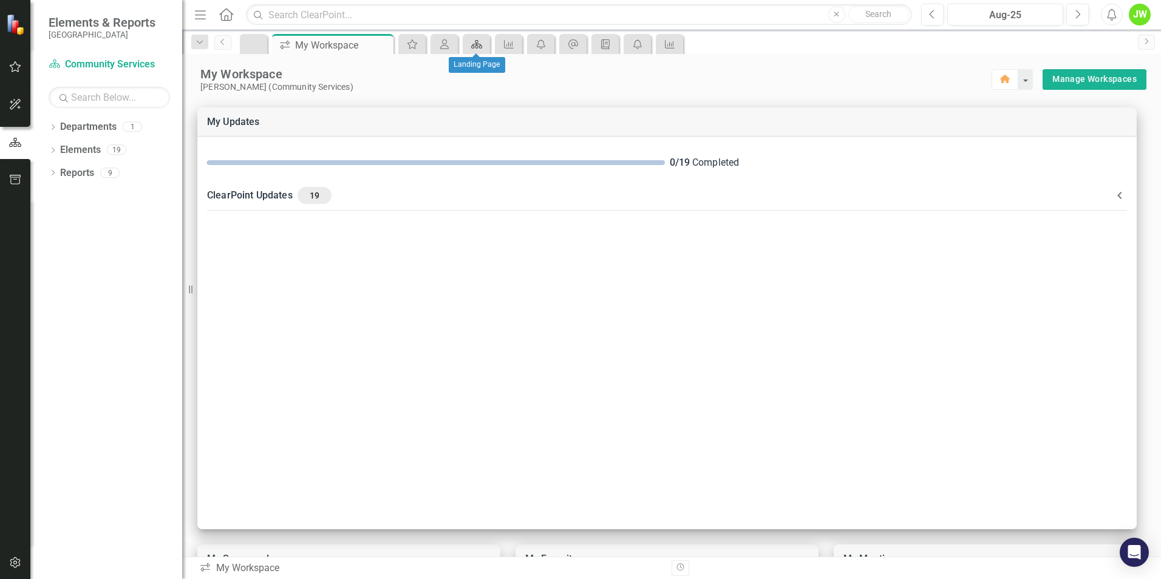
click at [472, 47] on icon "Department" at bounding box center [477, 44] width 12 height 10
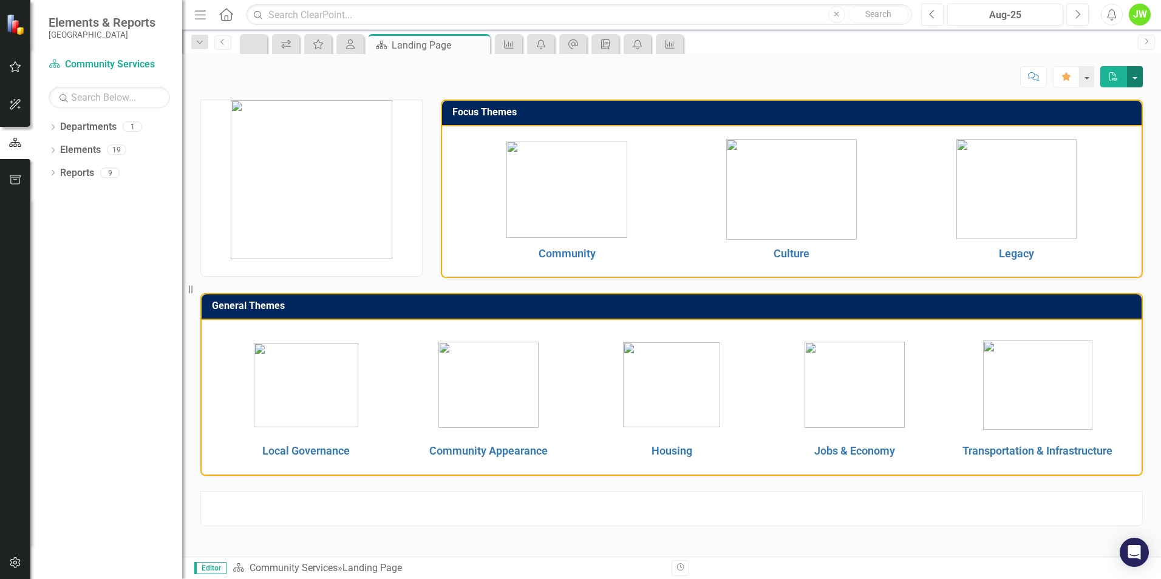
click at [1136, 77] on button "button" at bounding box center [1135, 76] width 16 height 21
click at [1153, 83] on div "Score: N/A Aug-25 Completed Comment Favorite PDF" at bounding box center [671, 72] width 979 height 36
click at [17, 65] on icon "button" at bounding box center [16, 66] width 12 height 11
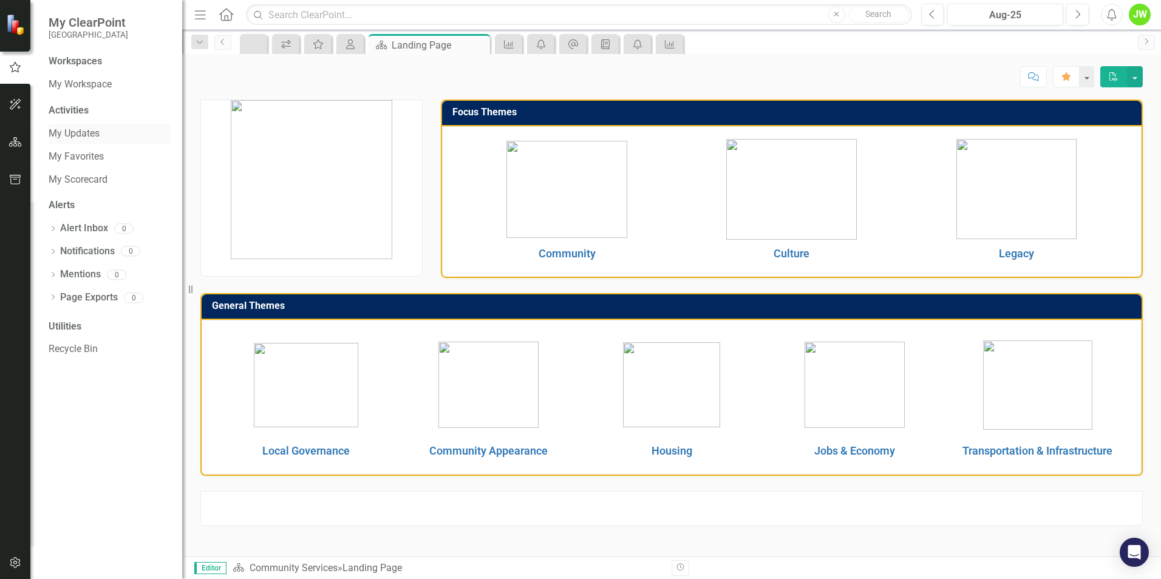
click at [73, 135] on link "My Updates" at bounding box center [109, 134] width 121 height 14
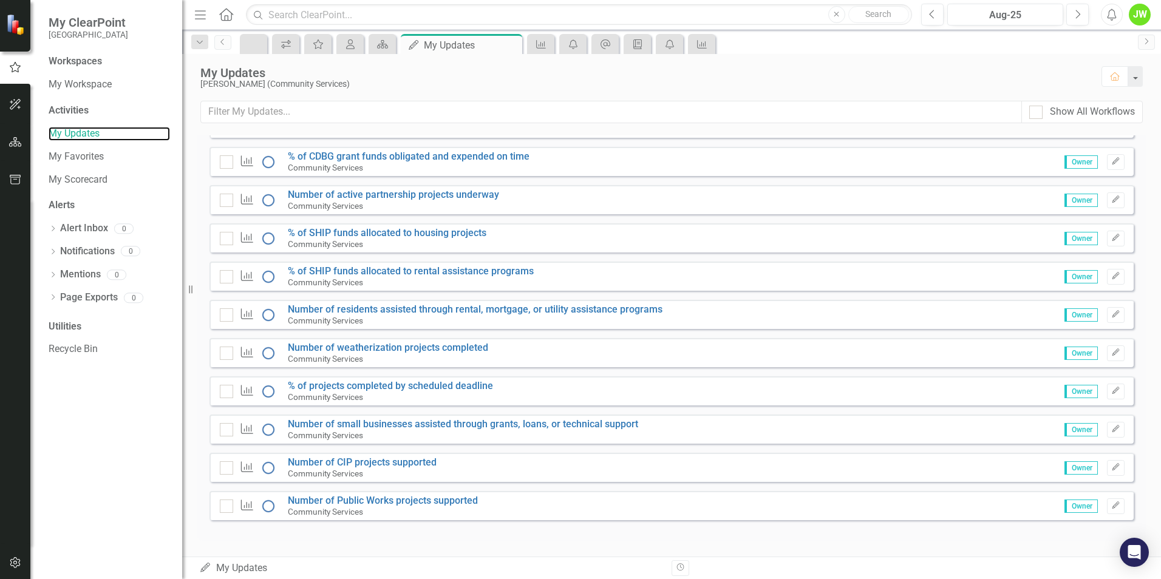
scroll to position [683, 0]
click at [200, 22] on button "Menu" at bounding box center [200, 14] width 16 height 21
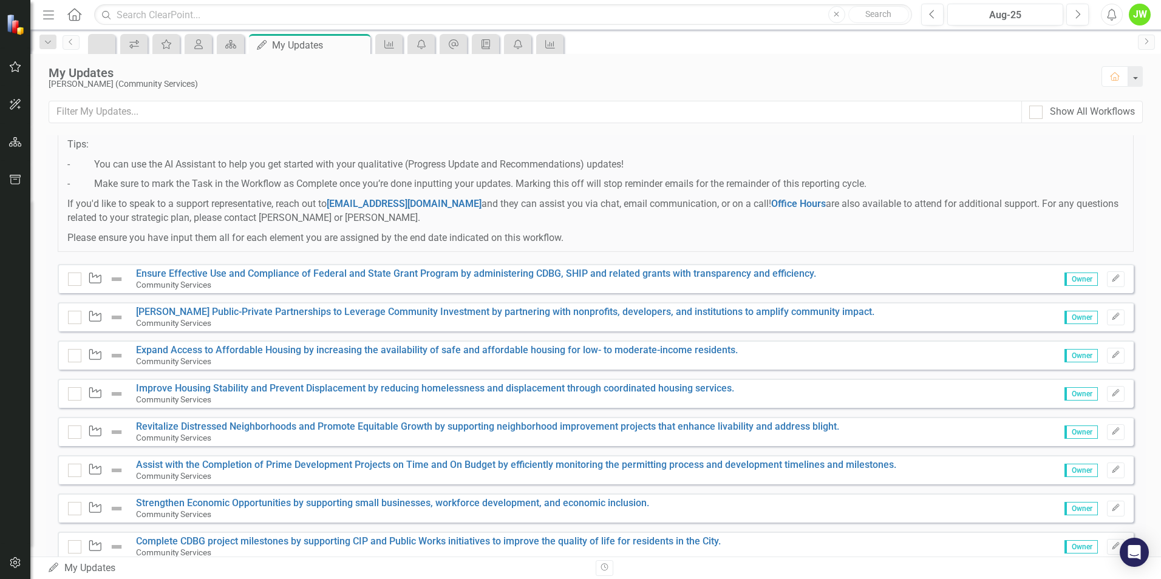
scroll to position [243, 0]
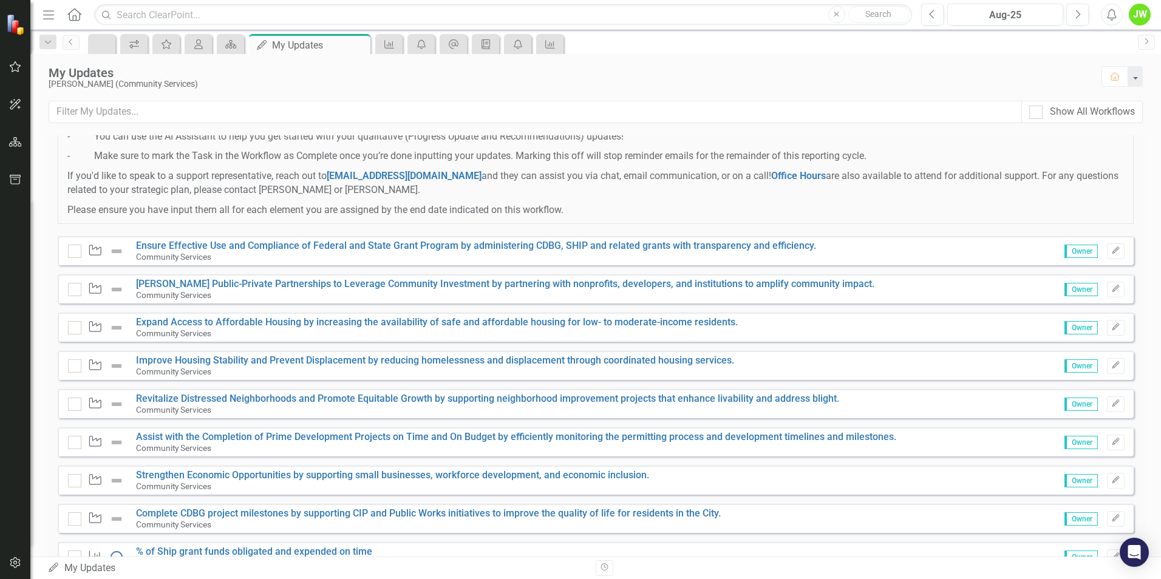
click at [194, 262] on small "Community Services" at bounding box center [173, 257] width 75 height 10
click at [920, 257] on div "Objective Ensure Effective Use and Compliance of Federal and State Grant Progra…" at bounding box center [596, 250] width 1076 height 29
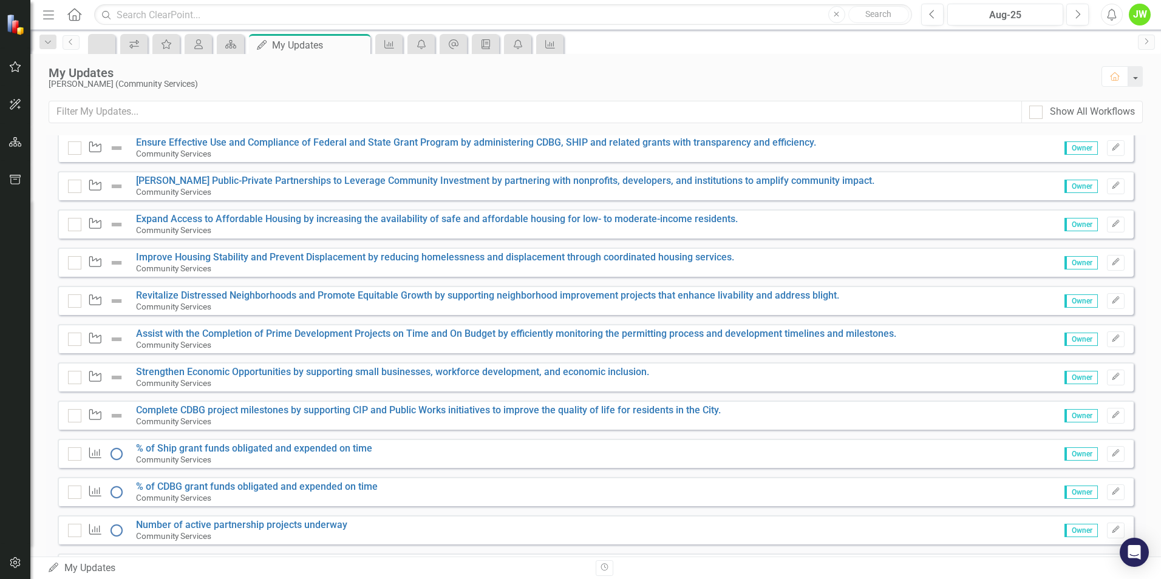
scroll to position [304, 0]
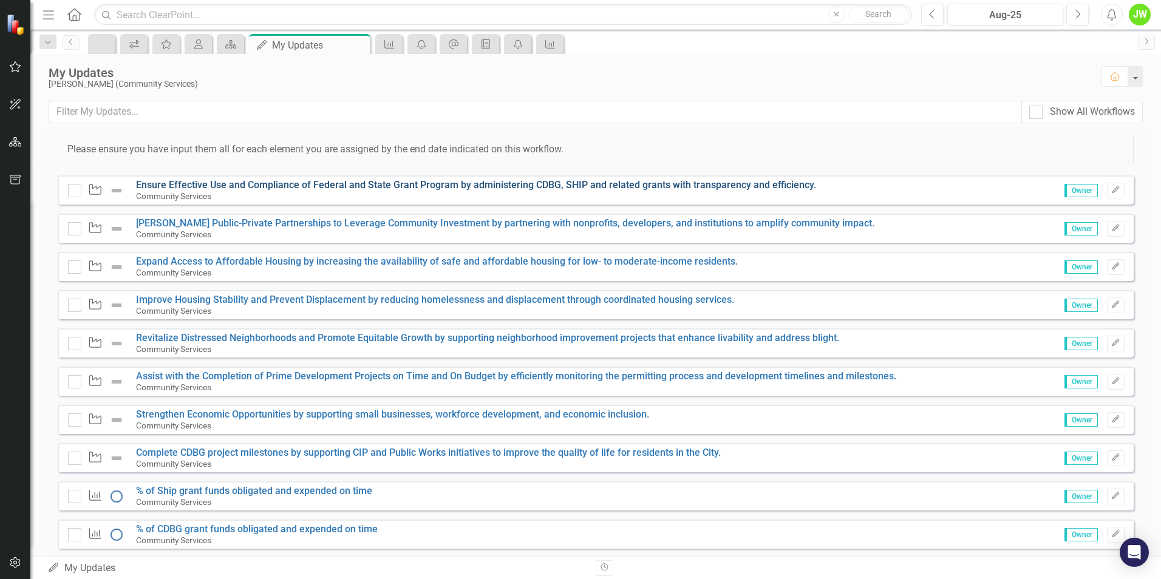
click at [483, 191] on link "Ensure Effective Use and Compliance of Federal and State Grant Program by admin…" at bounding box center [476, 185] width 680 height 12
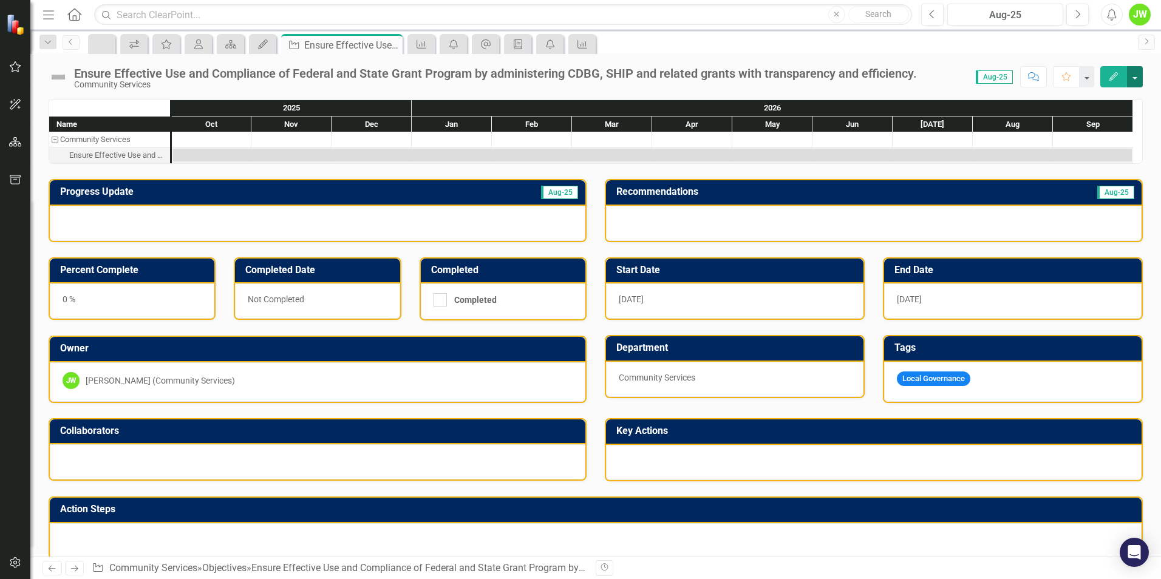
click at [1139, 81] on button "button" at bounding box center [1135, 76] width 16 height 21
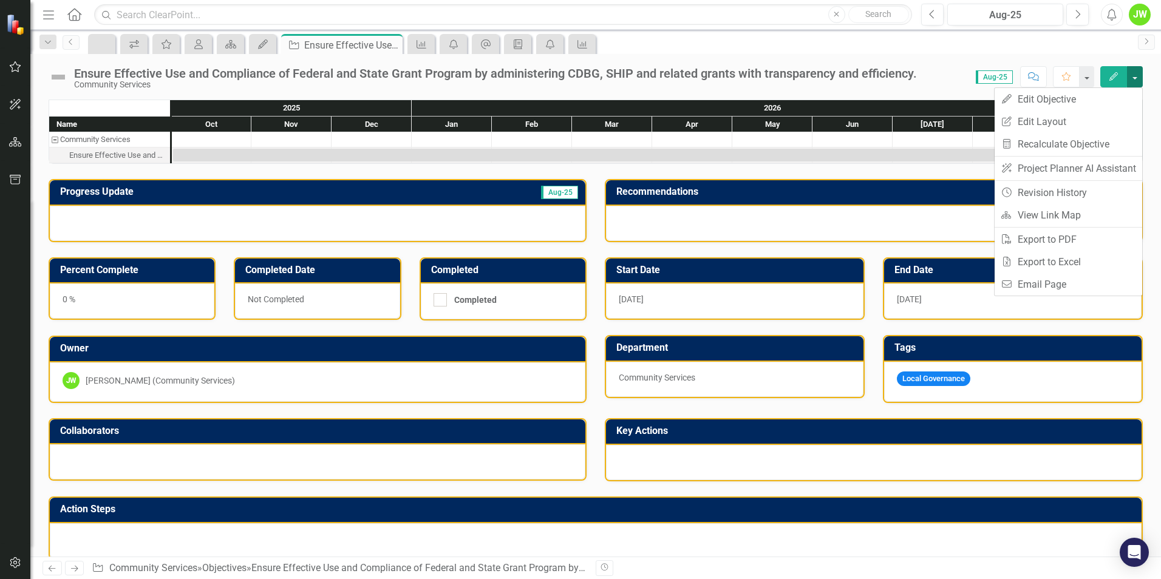
click at [1139, 81] on button "button" at bounding box center [1135, 76] width 16 height 21
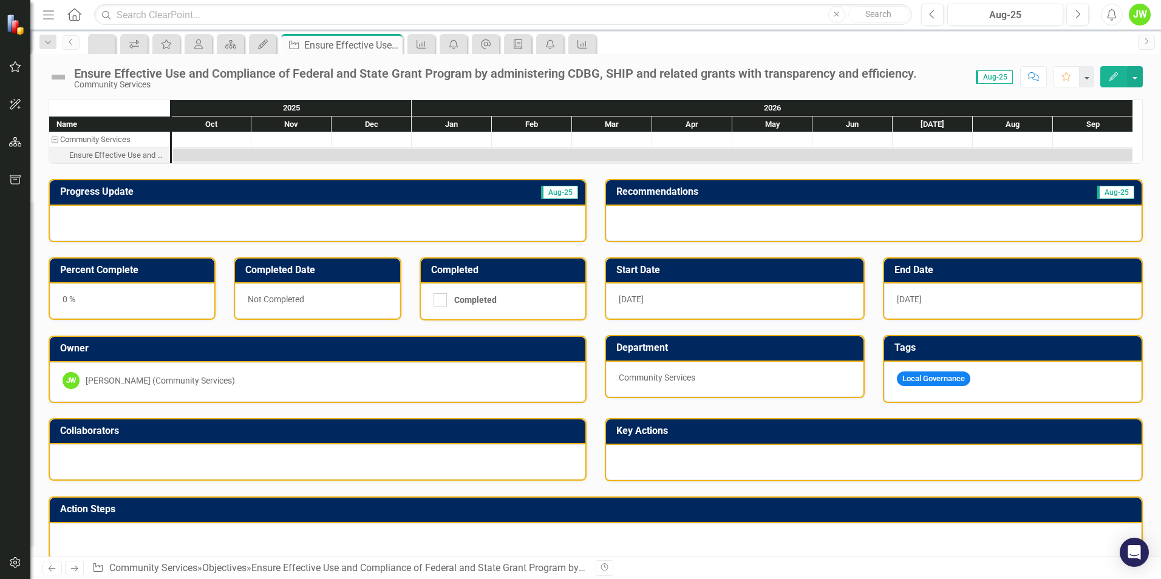
click at [936, 64] on div "Ensure Effective Use and Compliance of Federal and State Grant Program by admin…" at bounding box center [595, 72] width 1131 height 36
click at [905, 59] on div "Ensure Effective Use and Compliance of Federal and State Grant Program by admin…" at bounding box center [595, 72] width 1131 height 36
click at [1090, 80] on button "button" at bounding box center [1086, 76] width 16 height 21
click at [1139, 77] on button "button" at bounding box center [1135, 76] width 16 height 21
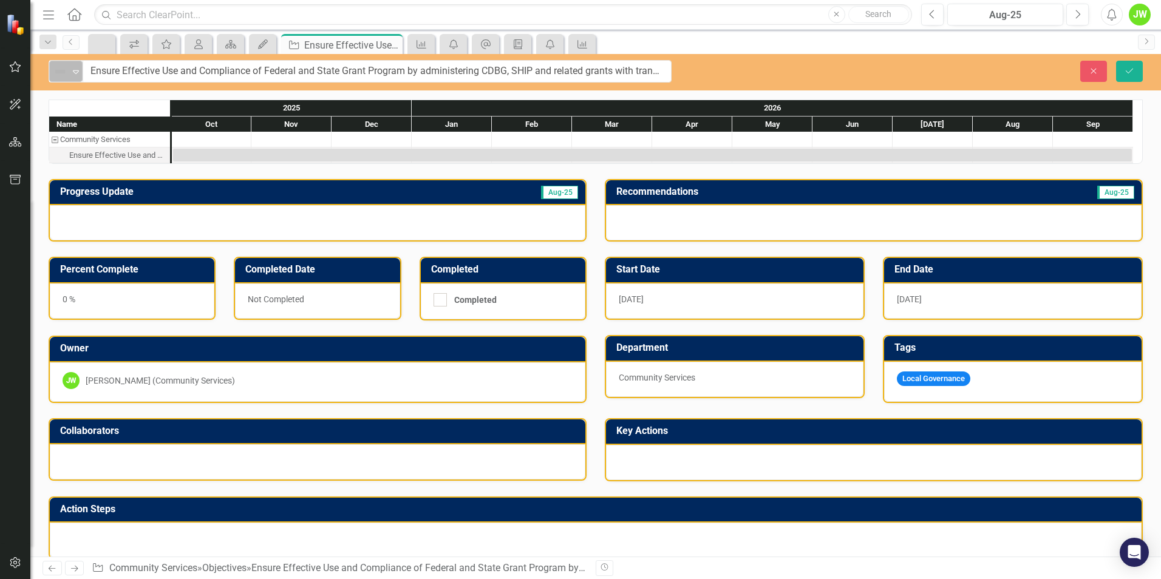
click at [53, 78] on img at bounding box center [60, 71] width 15 height 15
click at [349, 192] on h3 "Progress Update" at bounding box center [230, 191] width 341 height 11
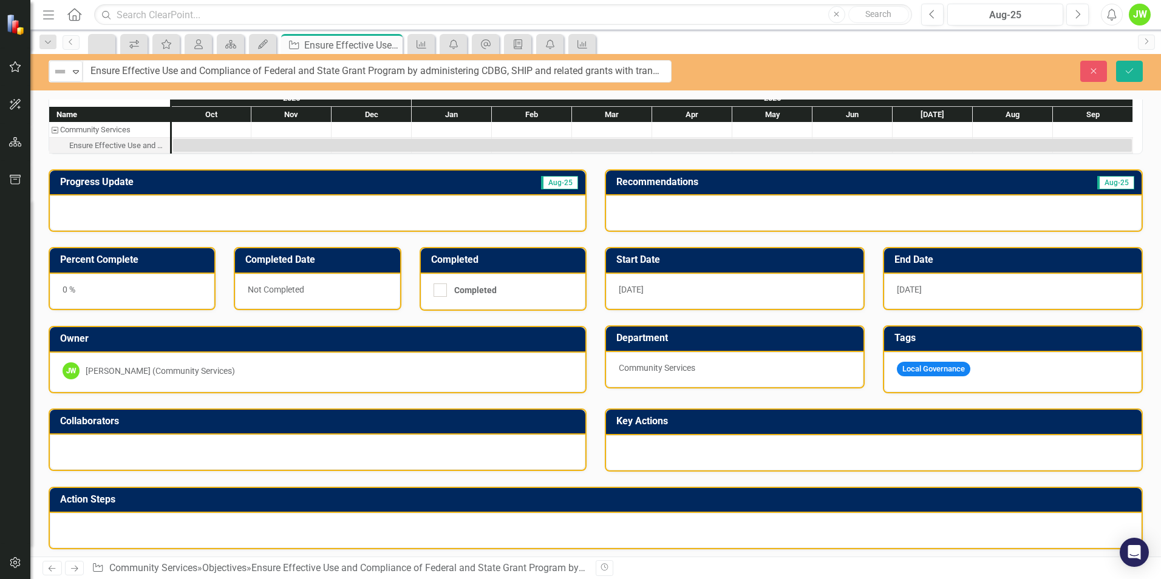
scroll to position [15, 0]
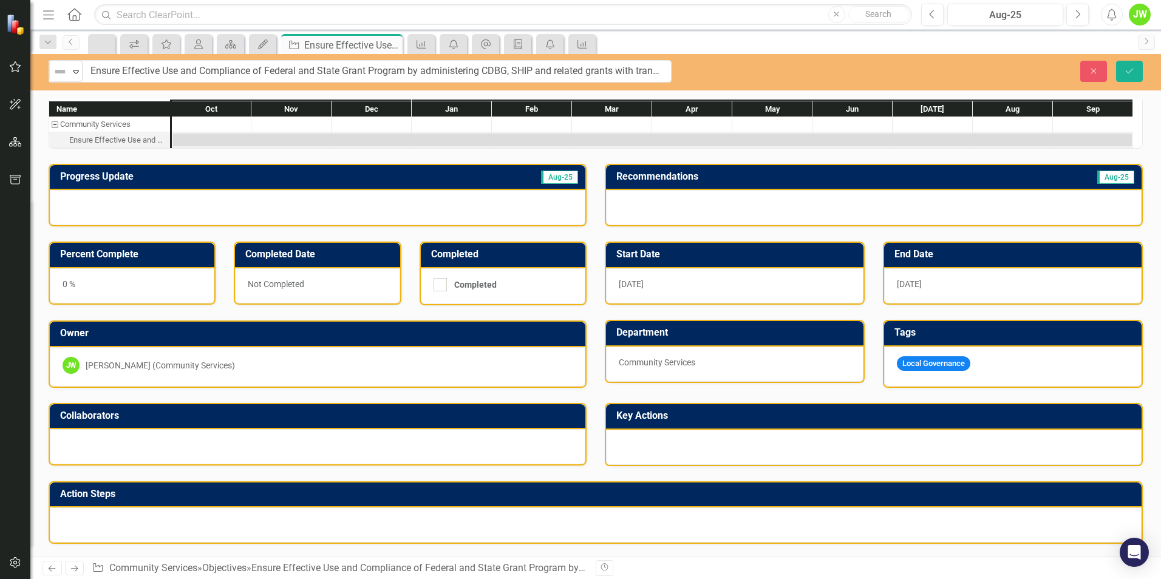
click at [581, 531] on div at bounding box center [596, 525] width 1092 height 35
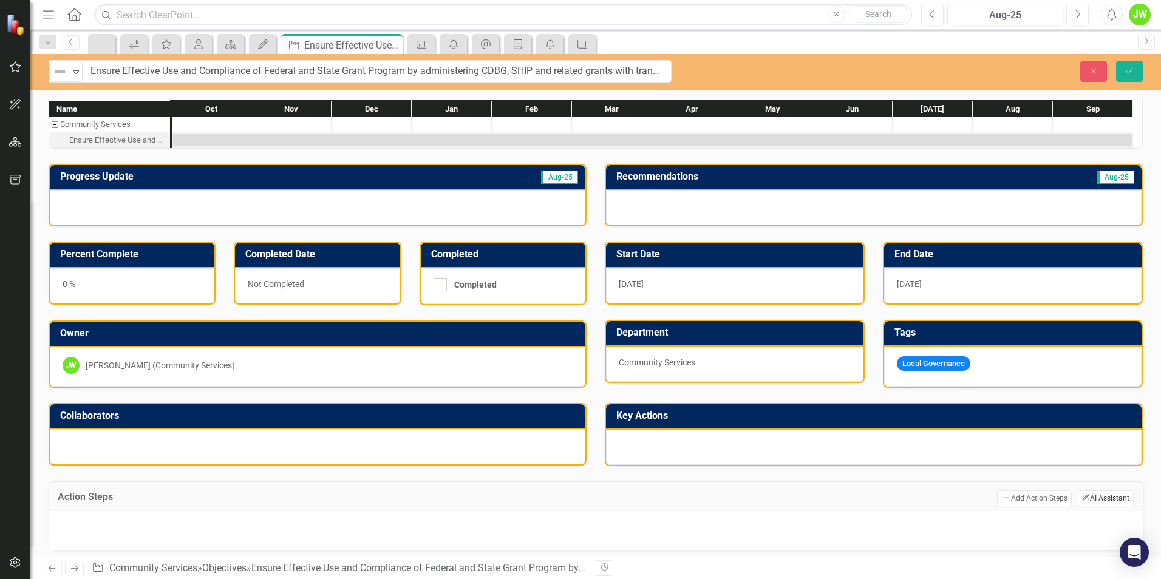
click at [1106, 499] on button "ClearPoint AI AI Assistant" at bounding box center [1106, 499] width 56 height 16
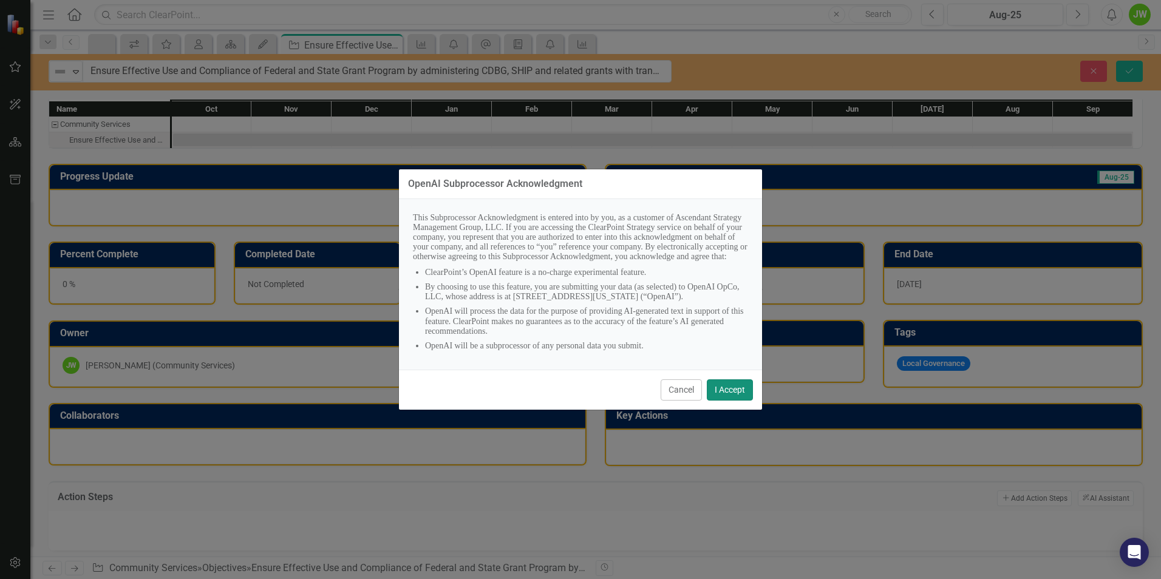
click at [734, 401] on button "I Accept" at bounding box center [730, 390] width 46 height 21
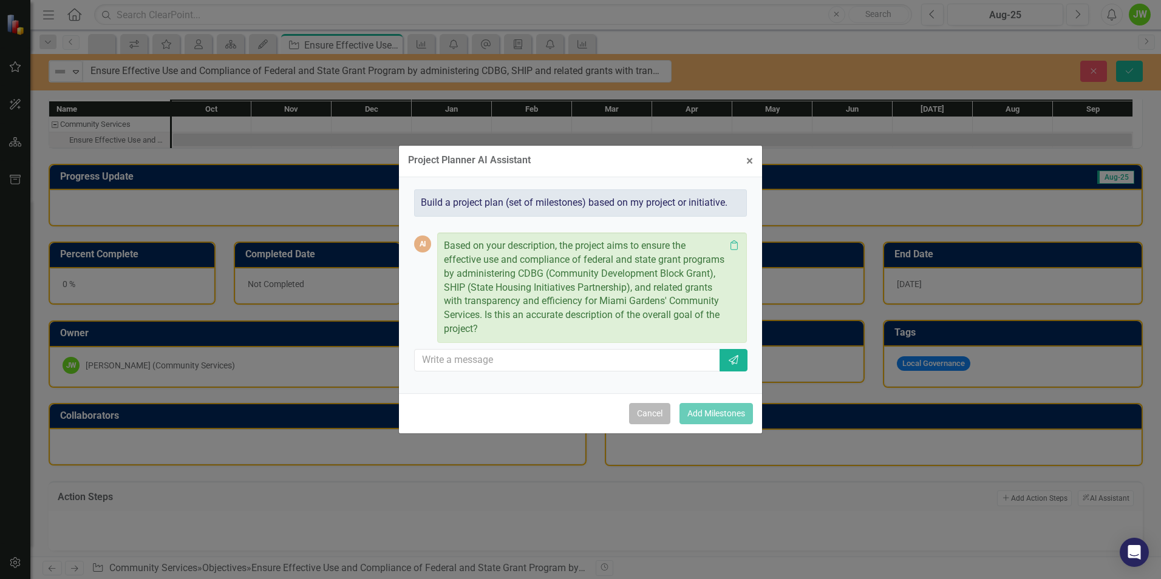
click at [650, 417] on button "Cancel" at bounding box center [649, 413] width 41 height 21
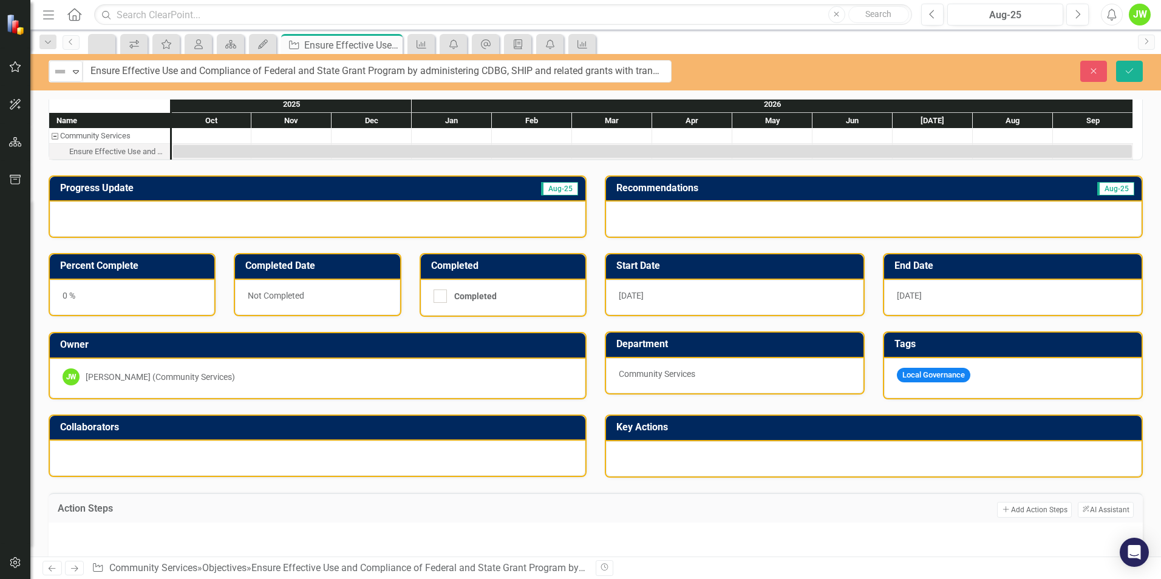
scroll to position [0, 0]
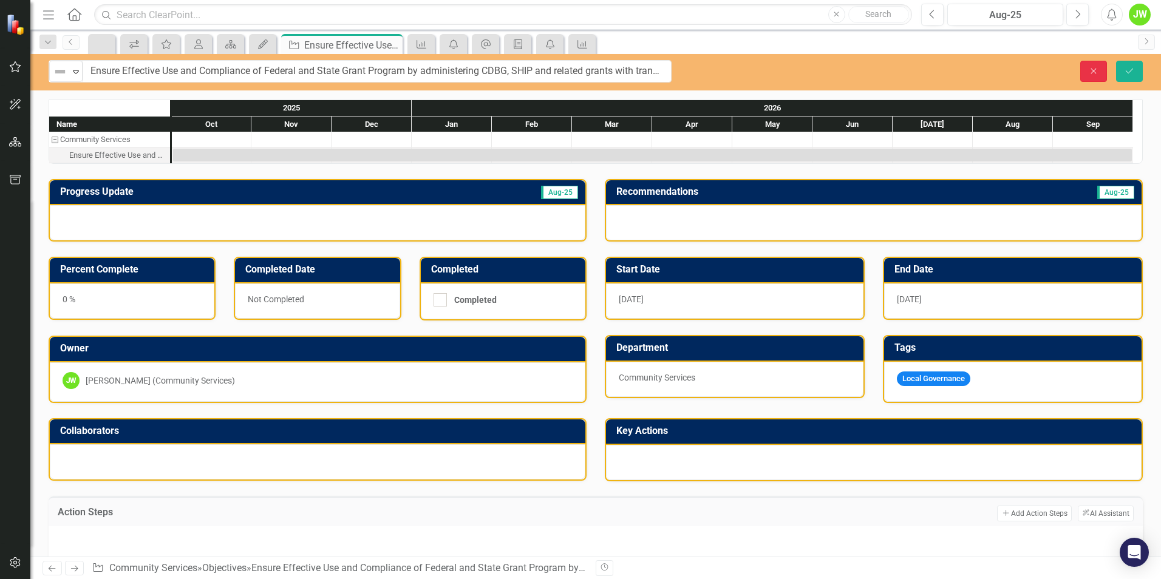
click at [1089, 69] on icon "Close" at bounding box center [1093, 71] width 11 height 9
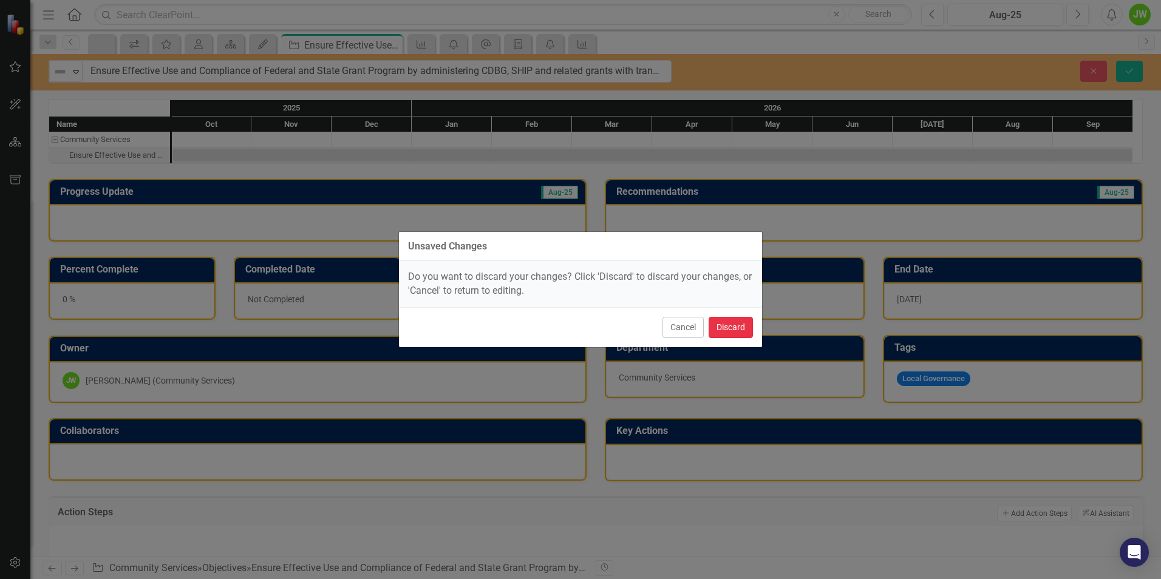
click at [721, 328] on button "Discard" at bounding box center [731, 327] width 44 height 21
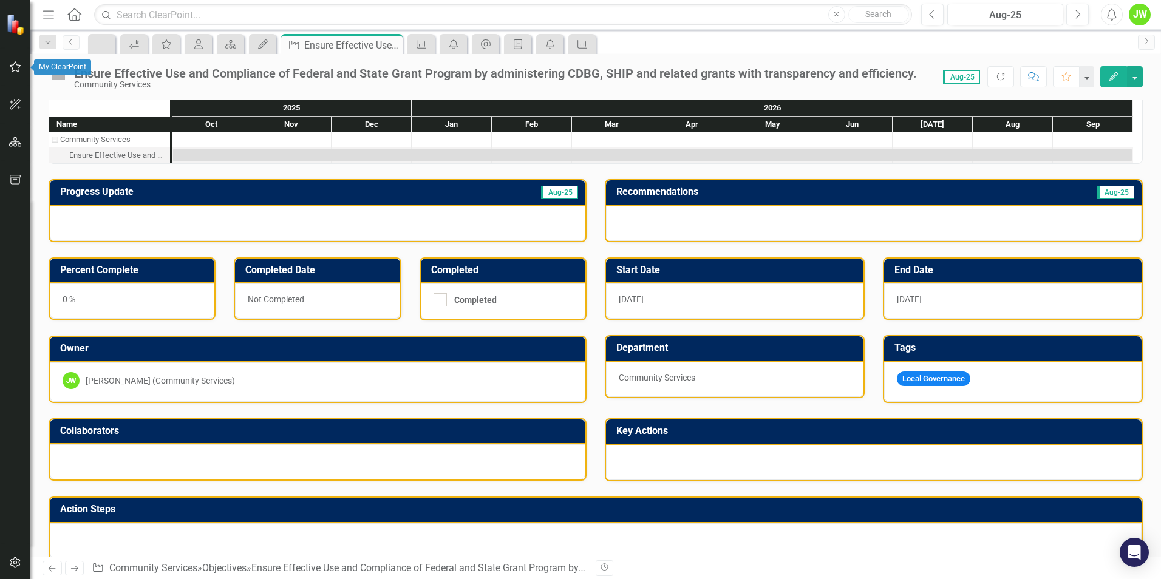
click at [12, 66] on icon "button" at bounding box center [15, 67] width 13 height 10
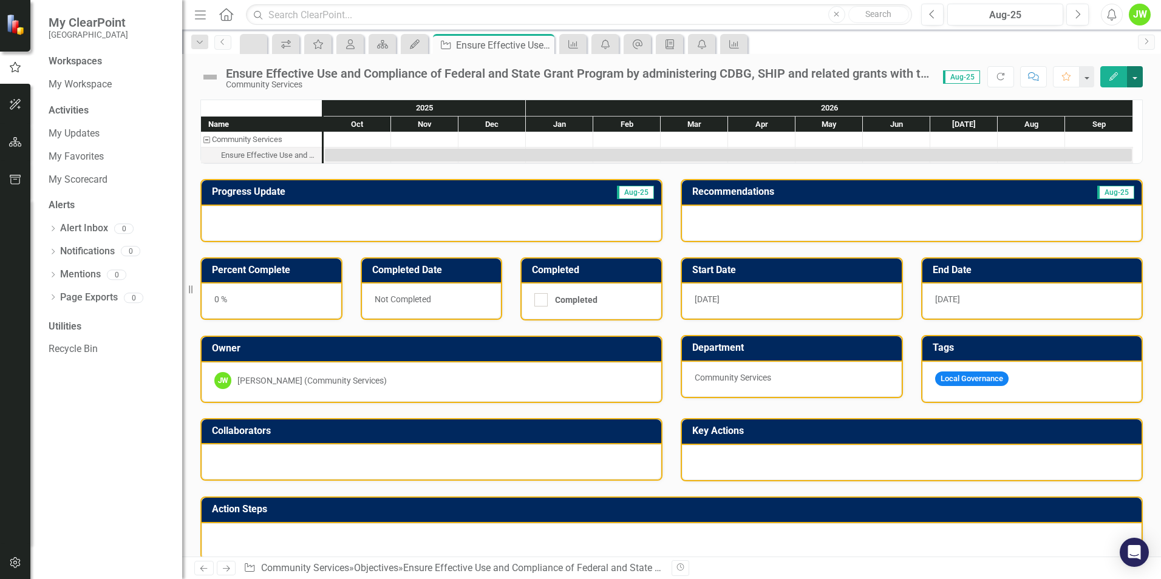
click at [1135, 75] on button "button" at bounding box center [1135, 76] width 16 height 21
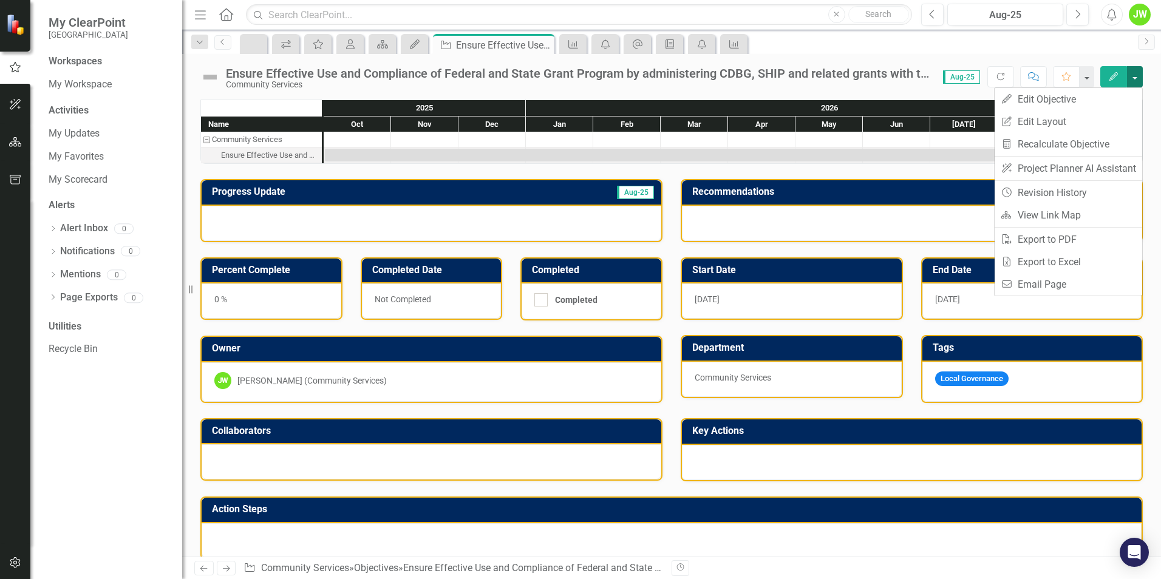
click at [1141, 76] on button "button" at bounding box center [1135, 76] width 16 height 21
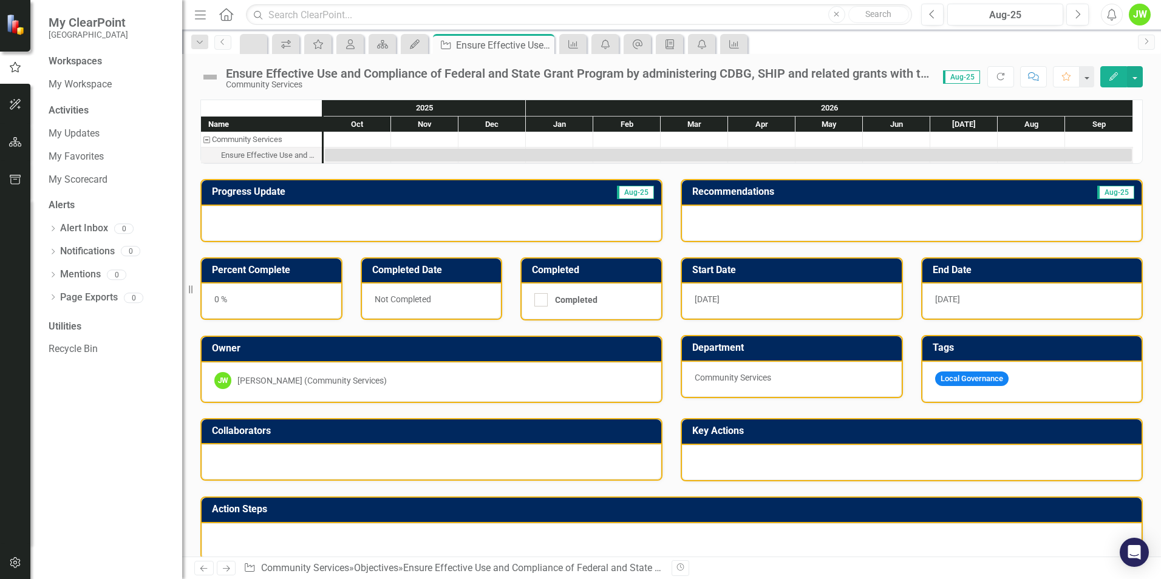
drag, startPoint x: 230, startPoint y: 14, endPoint x: 249, endPoint y: 38, distance: 31.1
click at [229, 15] on icon "Home" at bounding box center [226, 14] width 16 height 13
